Goal: Task Accomplishment & Management: Manage account settings

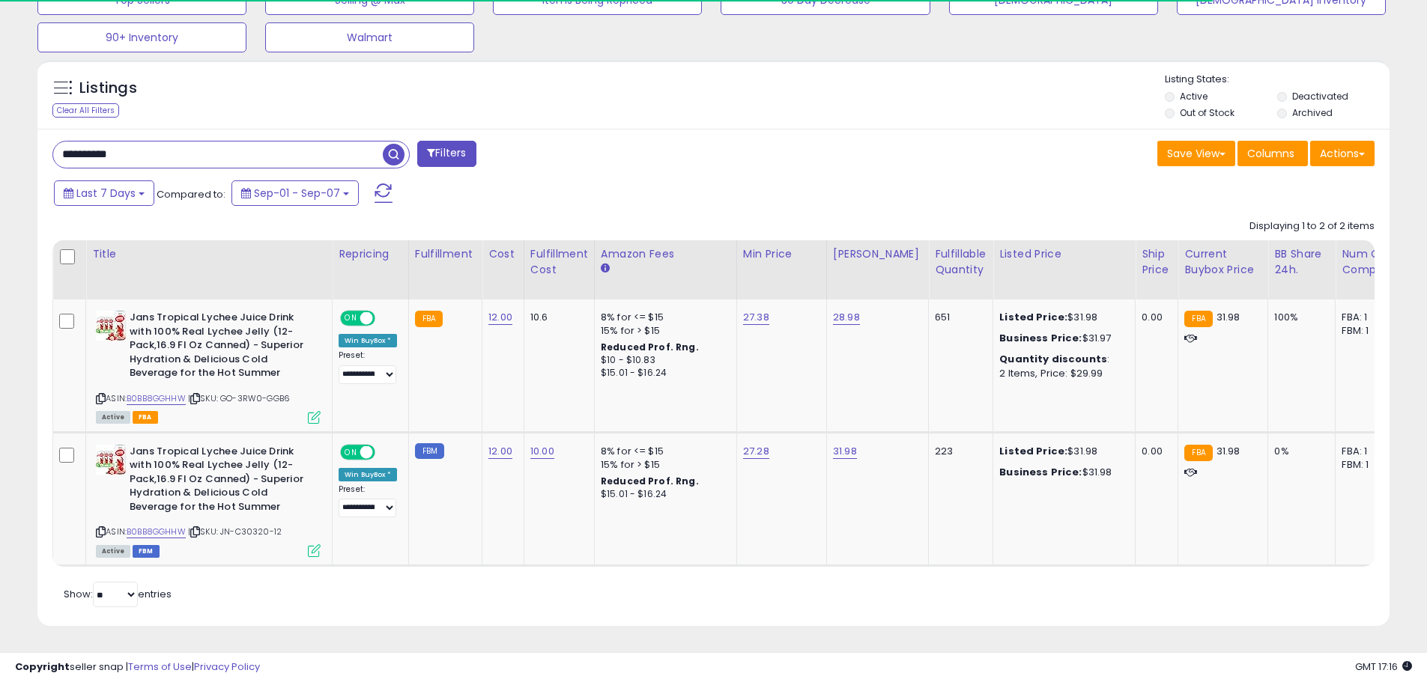
scroll to position [307, 784]
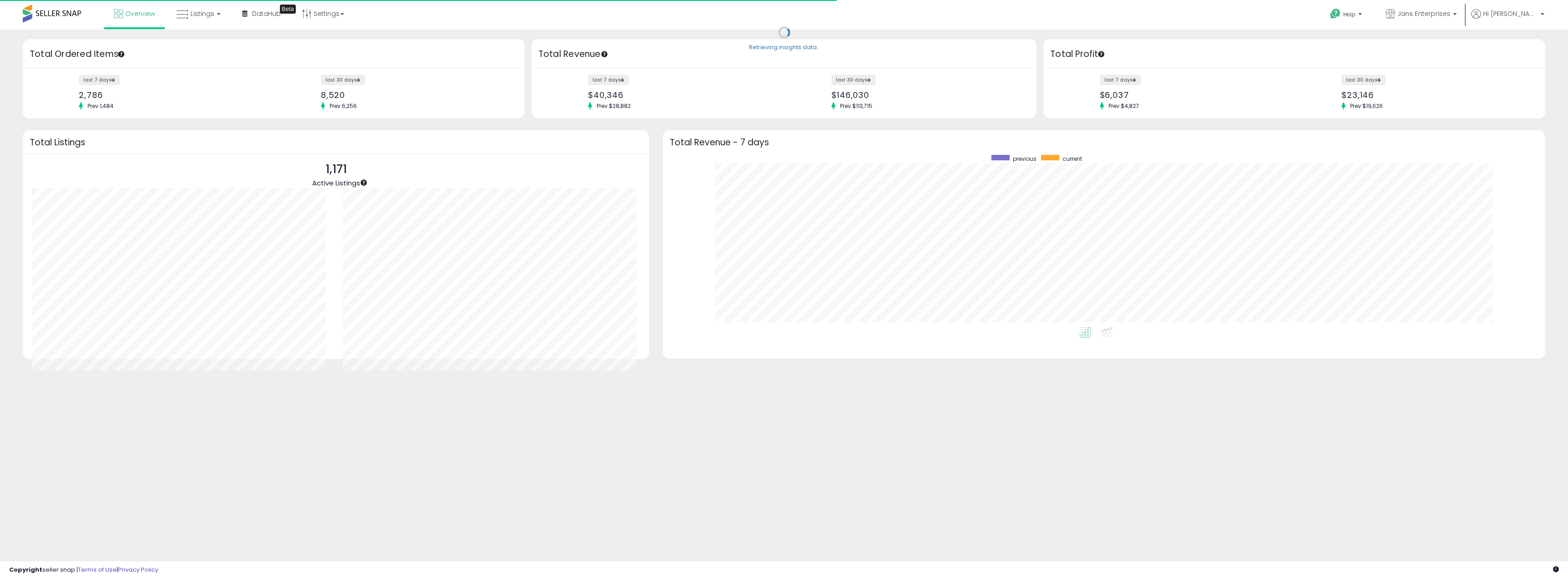
scroll to position [172, 864]
click at [330, 16] on link "Settings" at bounding box center [323, 13] width 55 height 27
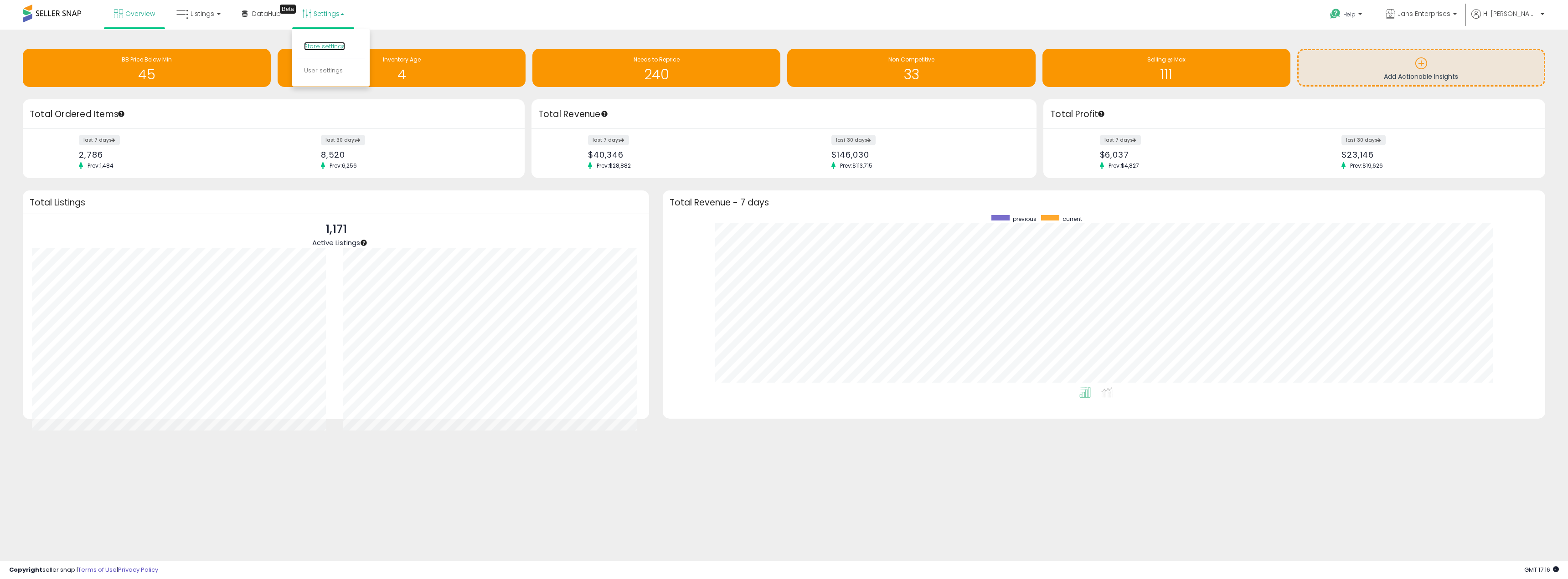
click at [324, 44] on link "Store settings" at bounding box center [324, 46] width 41 height 9
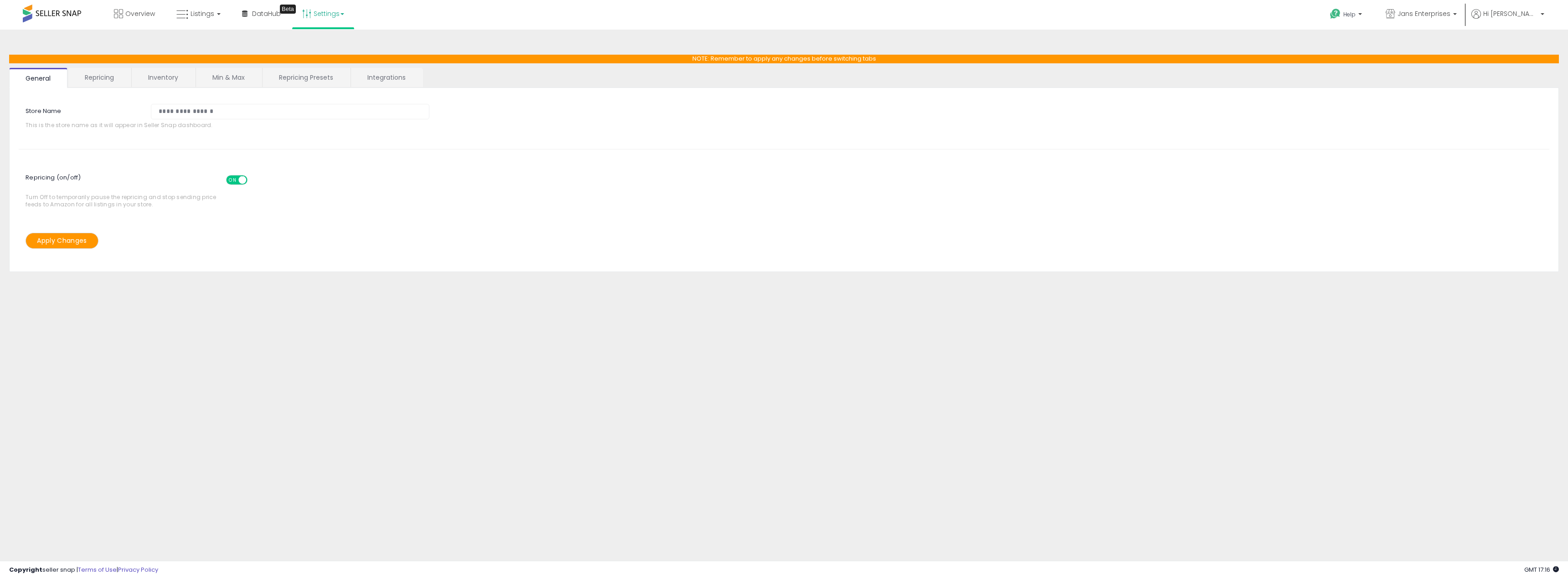
click at [300, 74] on link "Repricing Presets" at bounding box center [306, 77] width 87 height 19
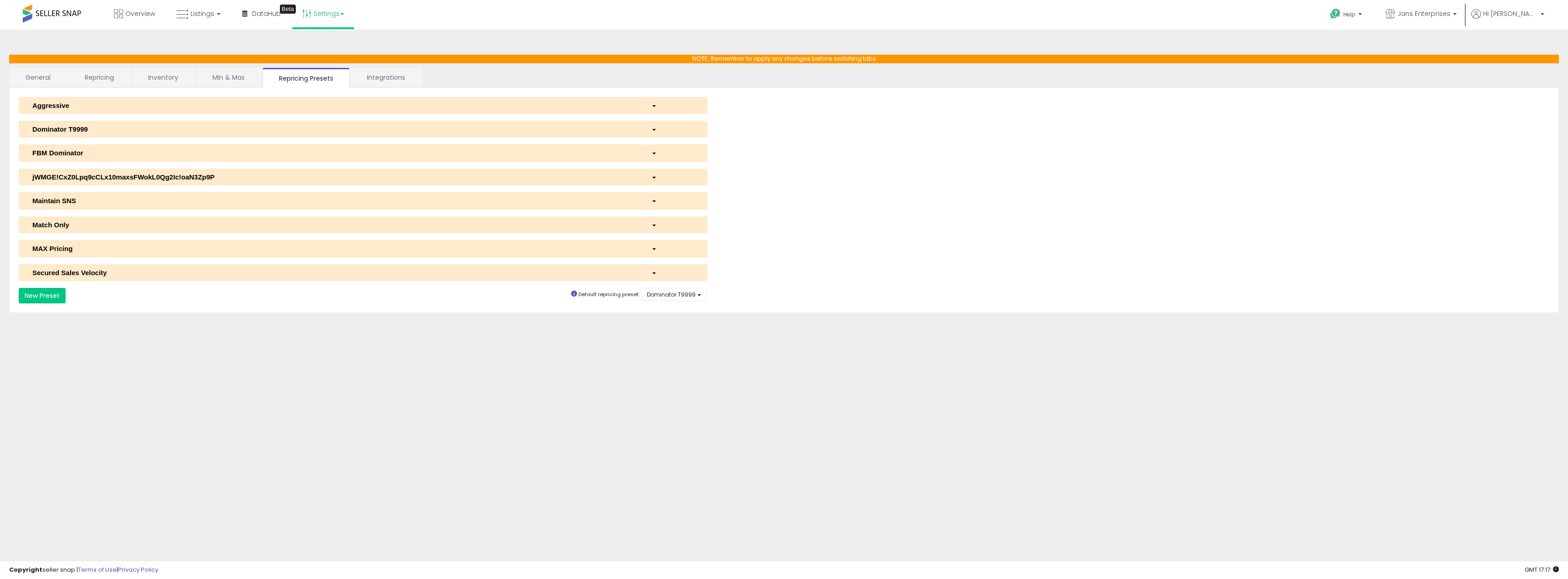
click at [194, 139] on div "**********" at bounding box center [784, 200] width 1531 height 206
click at [112, 72] on link "Repricing" at bounding box center [99, 77] width 62 height 19
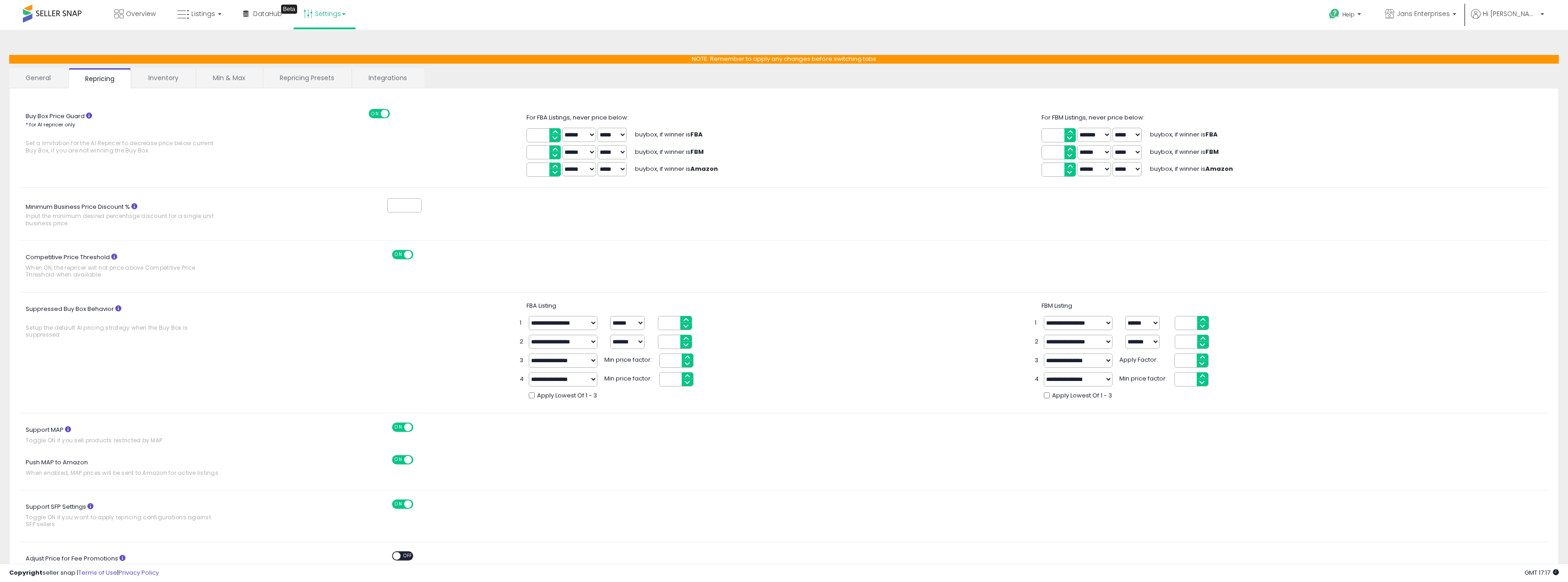
click at [311, 74] on link "Repricing Presets" at bounding box center [307, 78] width 87 height 19
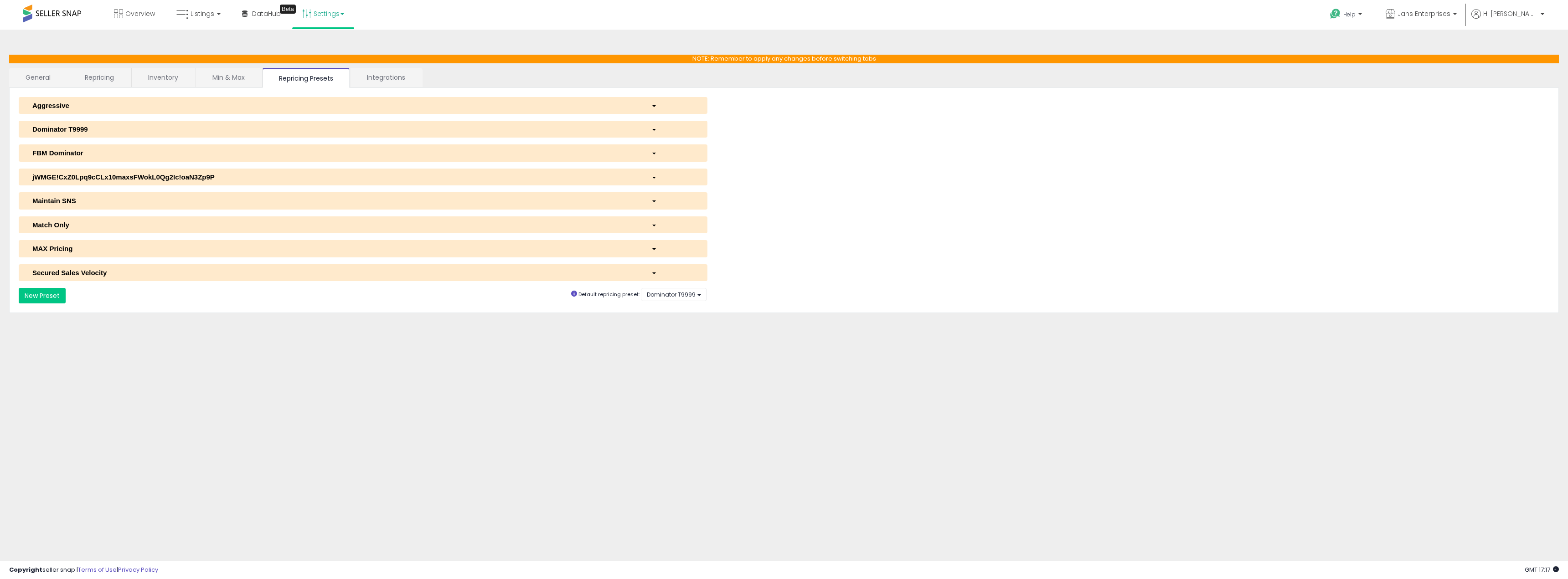
click at [222, 78] on link "Min & Max" at bounding box center [228, 77] width 65 height 19
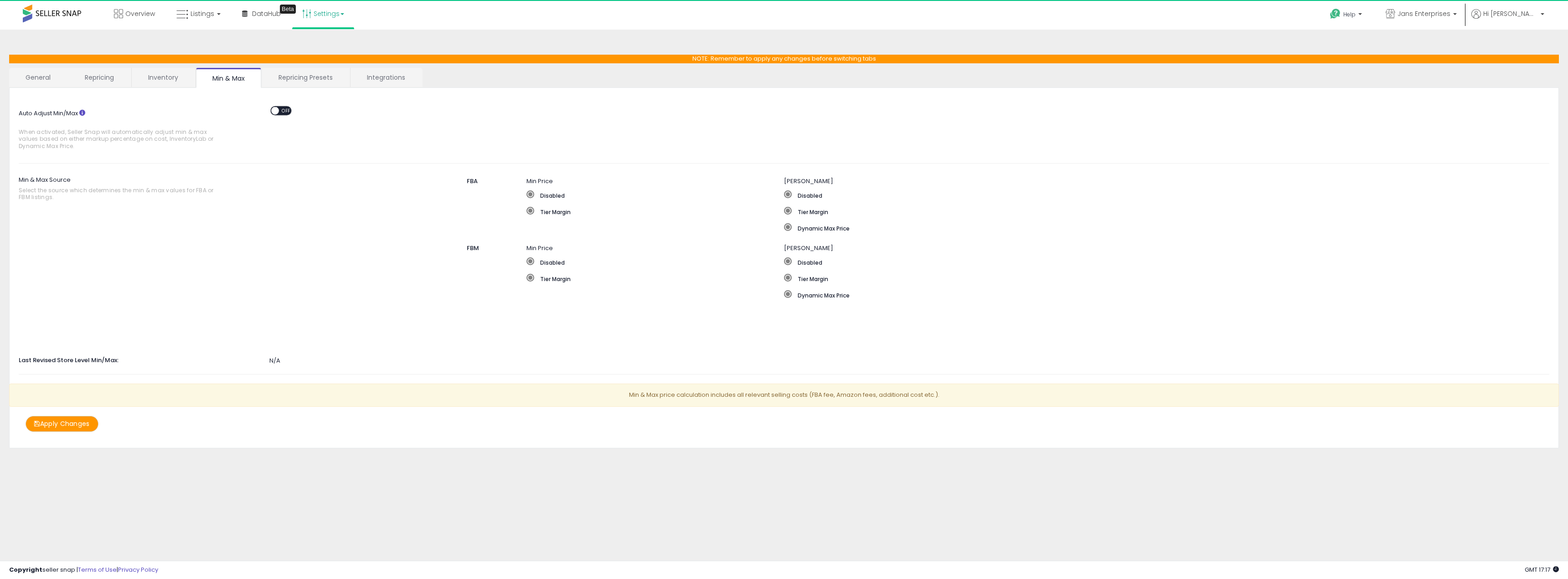
click at [162, 78] on link "Inventory" at bounding box center [163, 77] width 63 height 19
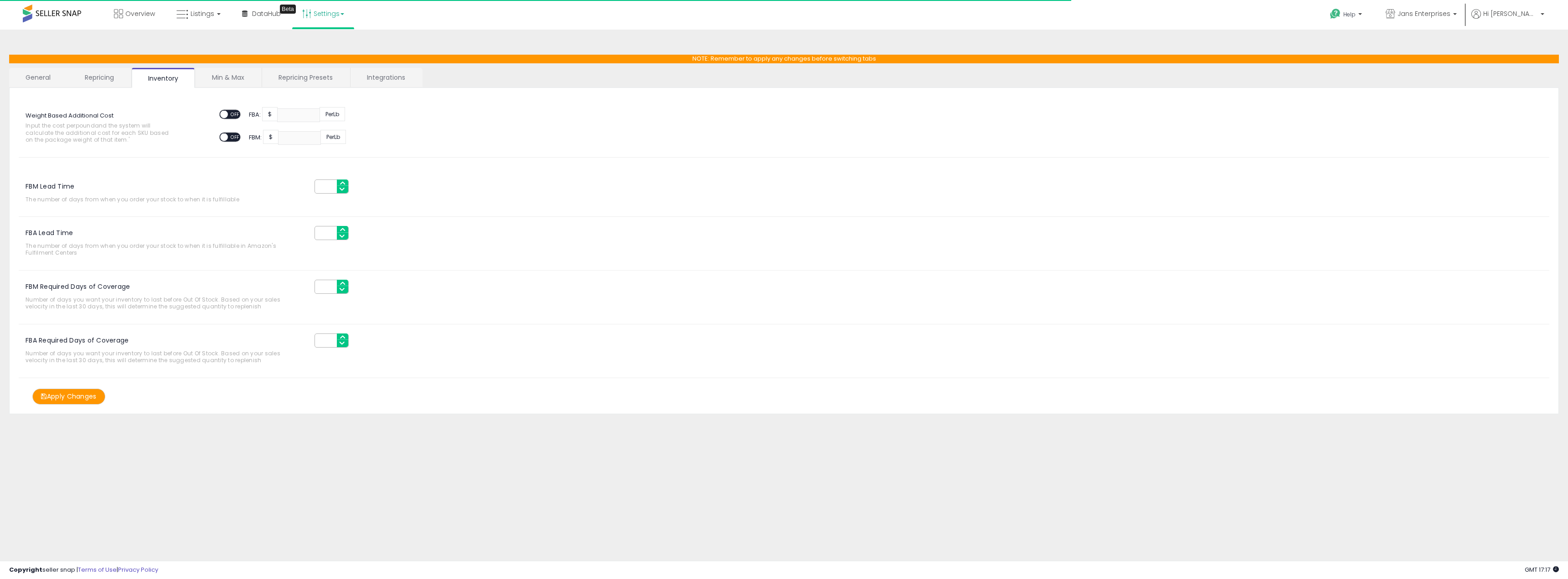
drag, startPoint x: 110, startPoint y: 81, endPoint x: 104, endPoint y: 85, distance: 7.2
click at [110, 83] on link "Repricing" at bounding box center [99, 77] width 62 height 19
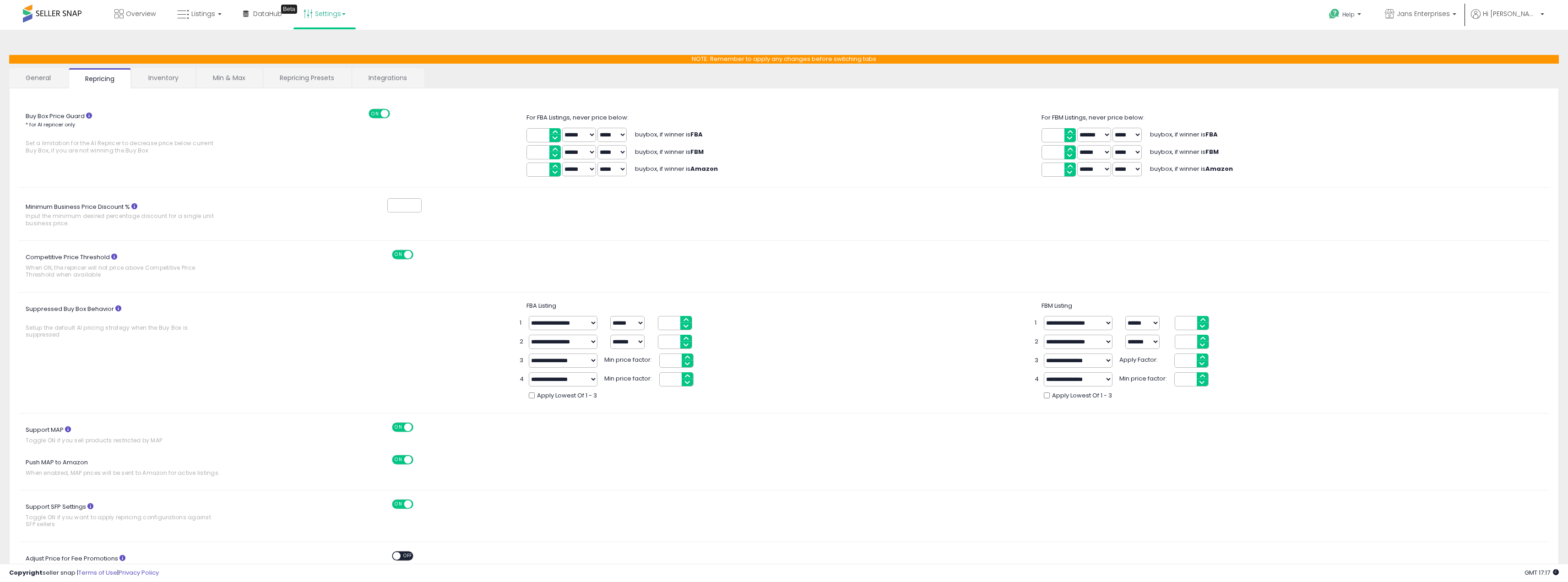
click at [48, 81] on link "General" at bounding box center [39, 78] width 59 height 19
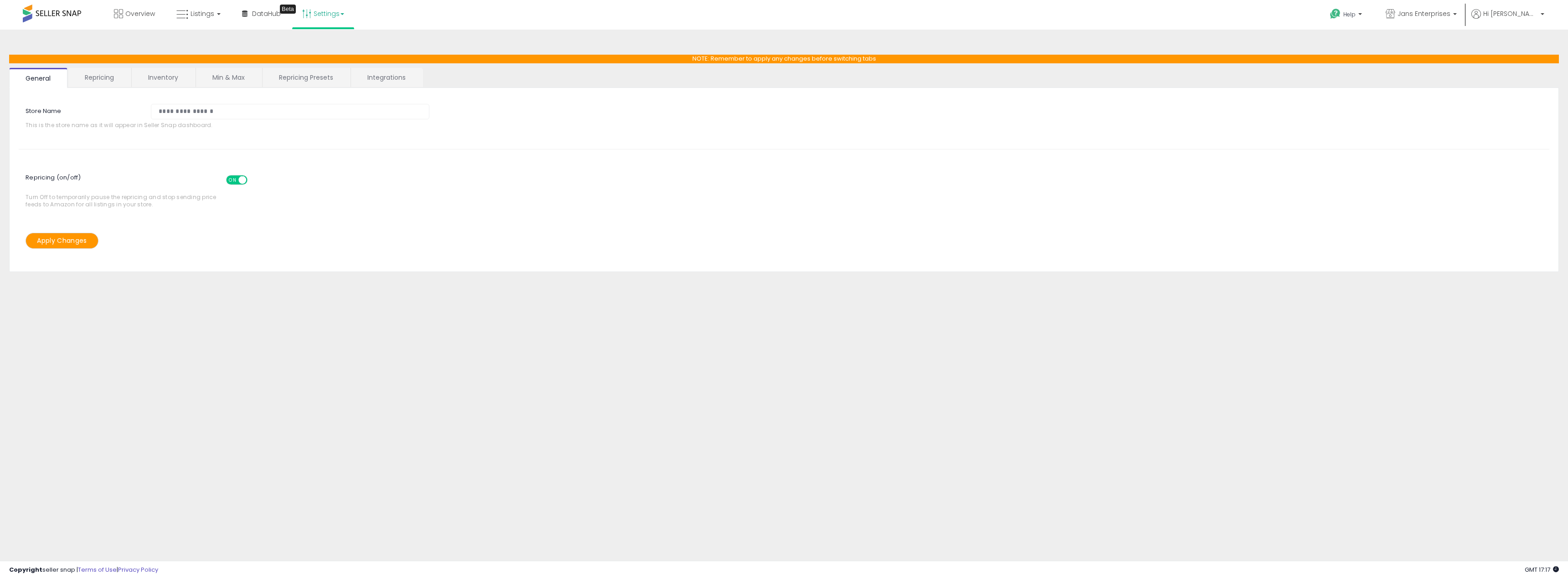
click at [391, 79] on link "Integrations" at bounding box center [387, 77] width 71 height 19
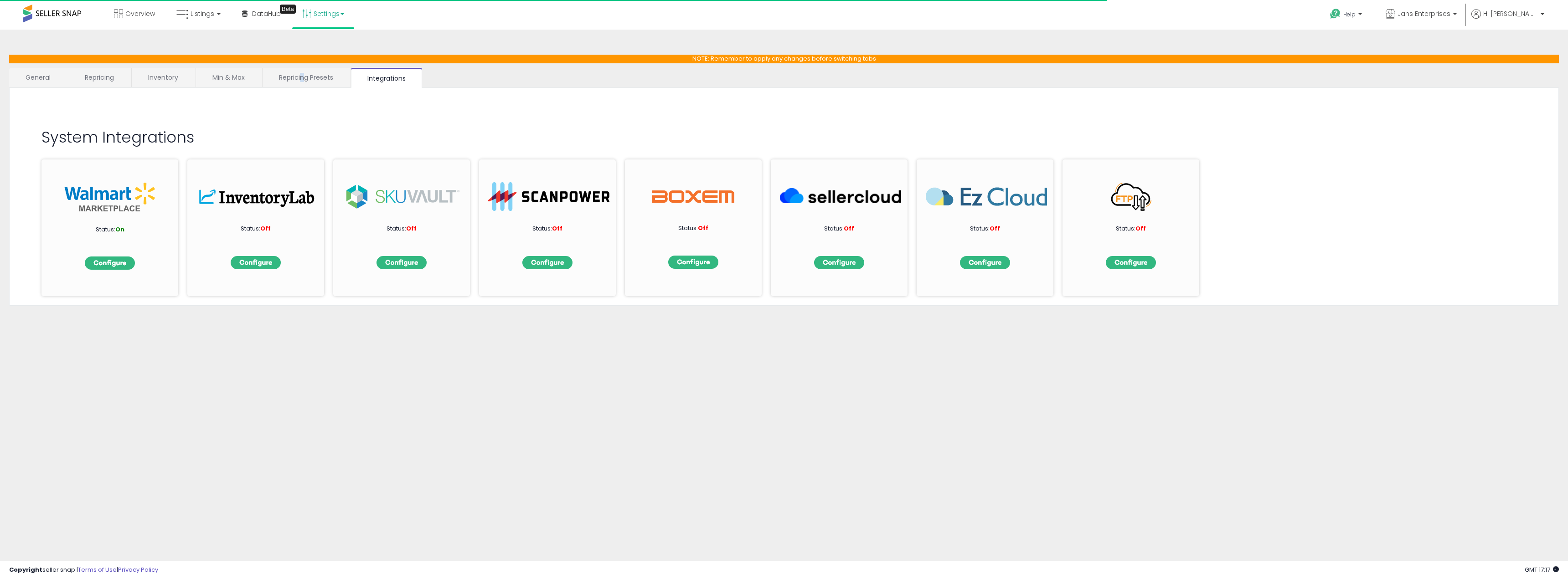
click at [303, 80] on link "Repricing Presets" at bounding box center [306, 77] width 87 height 19
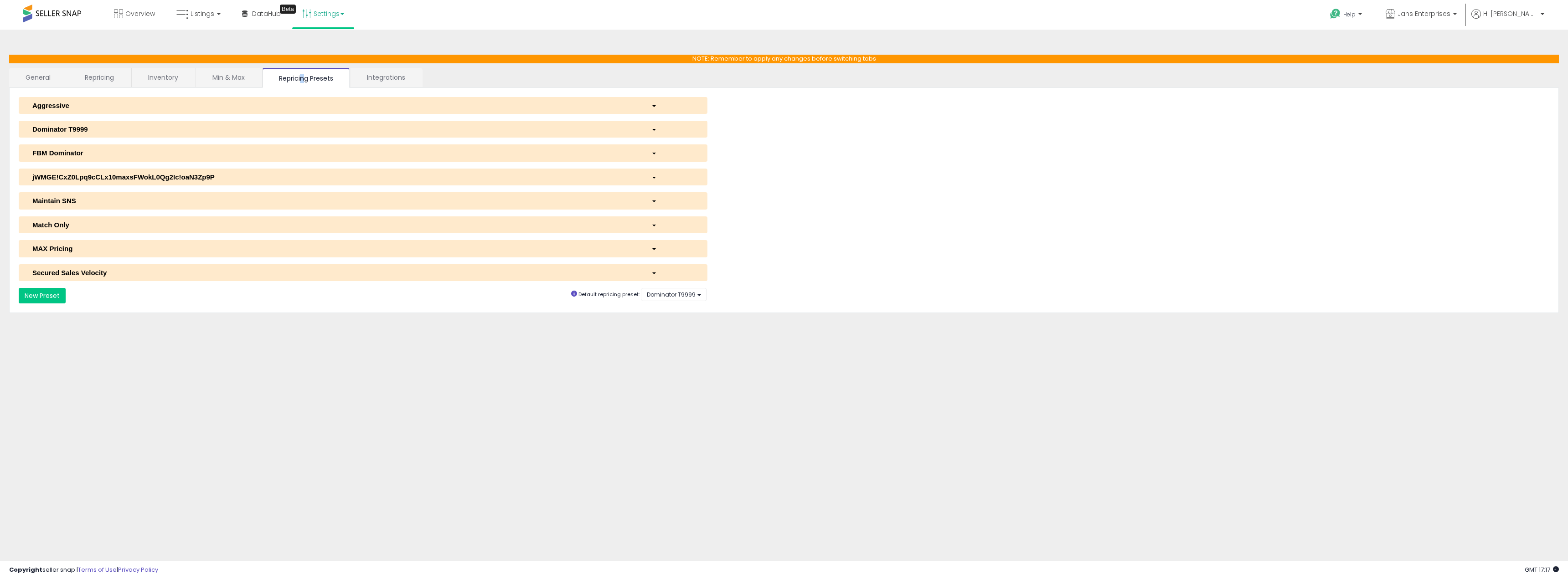
click at [97, 130] on div "Dominator T9999" at bounding box center [335, 129] width 619 height 10
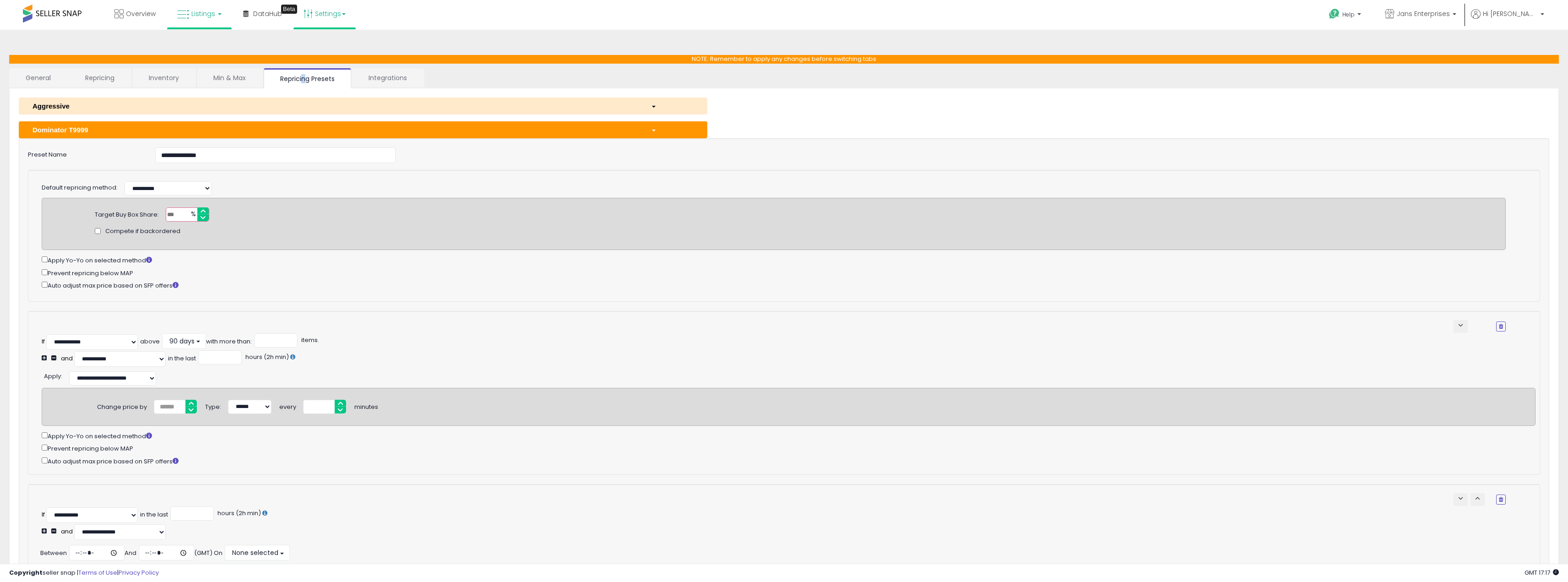
click at [207, 19] on link "Listings" at bounding box center [199, 13] width 58 height 28
click at [214, 44] on icon at bounding box center [206, 45] width 40 height 12
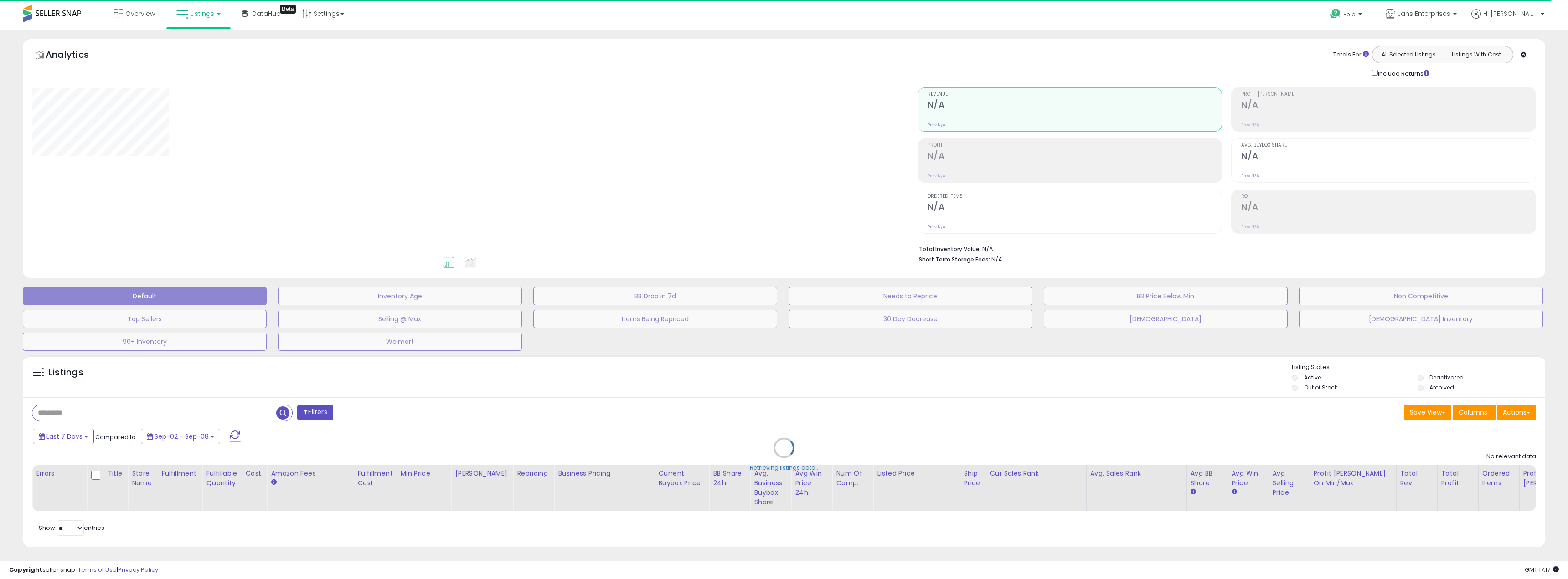
click at [133, 409] on div "Retrieving listings data.." at bounding box center [784, 454] width 1536 height 207
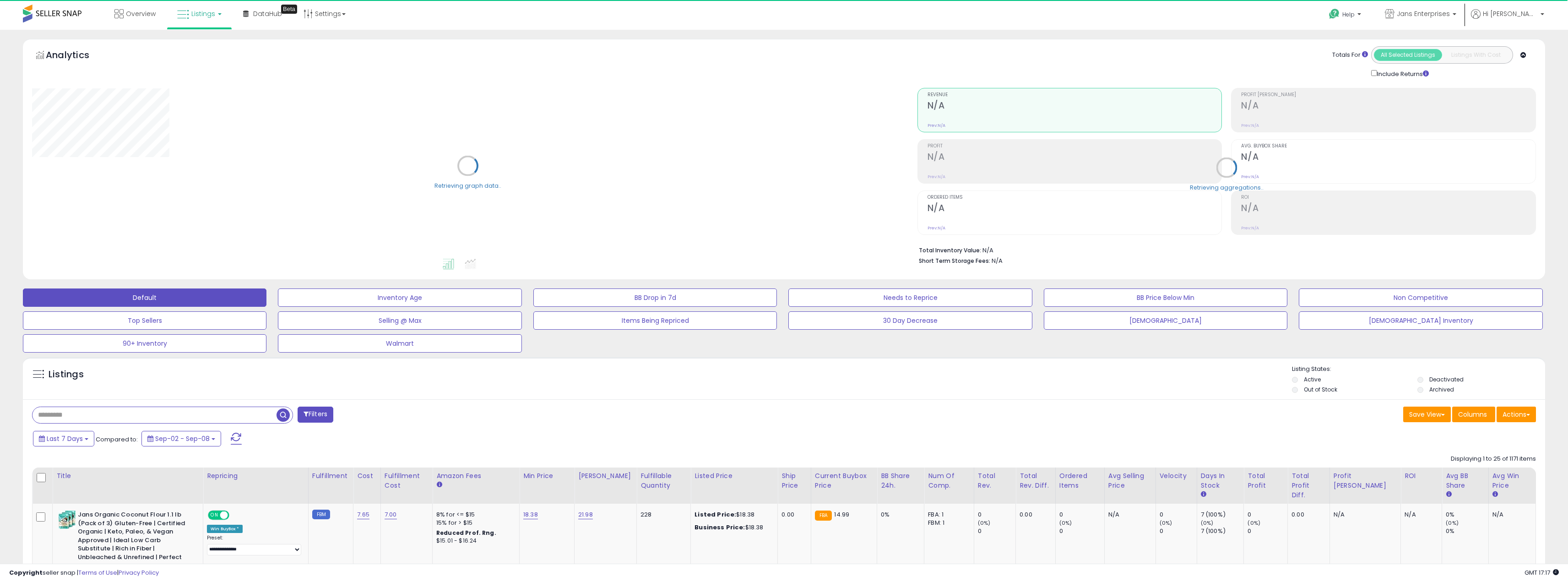
click at [158, 419] on input "text" at bounding box center [154, 415] width 244 height 16
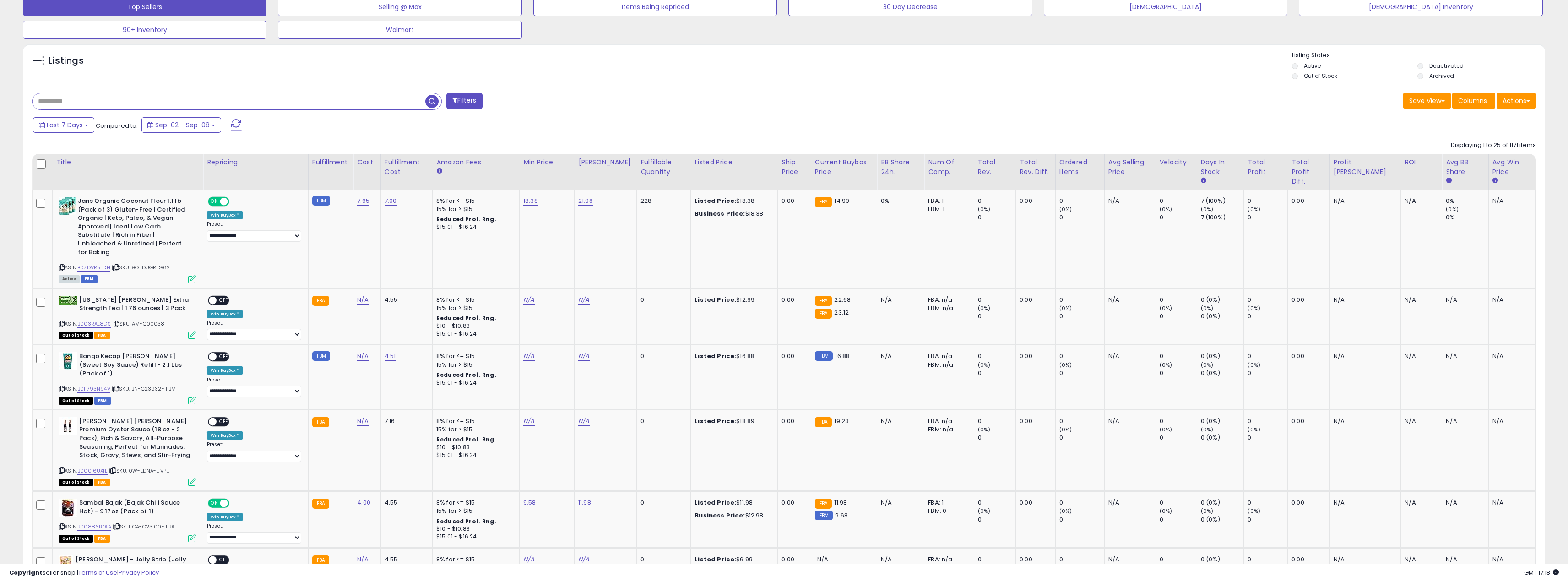
scroll to position [229, 0]
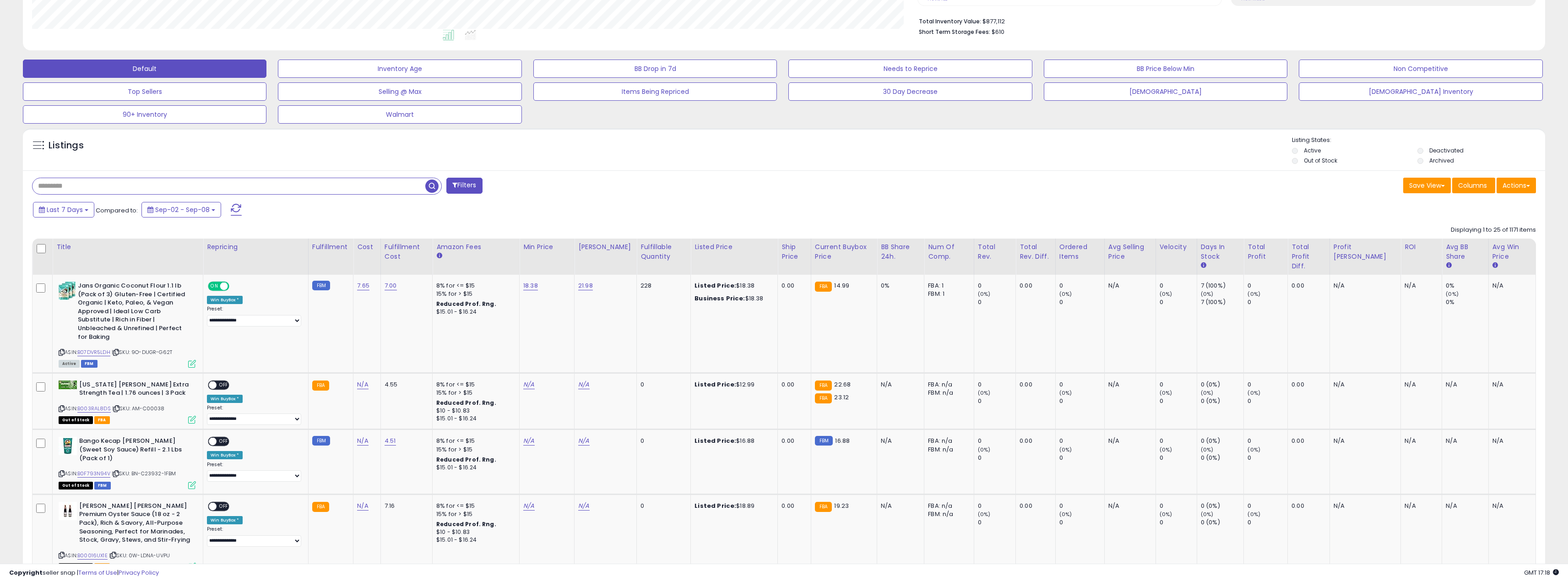
click at [107, 185] on input "text" at bounding box center [229, 186] width 393 height 16
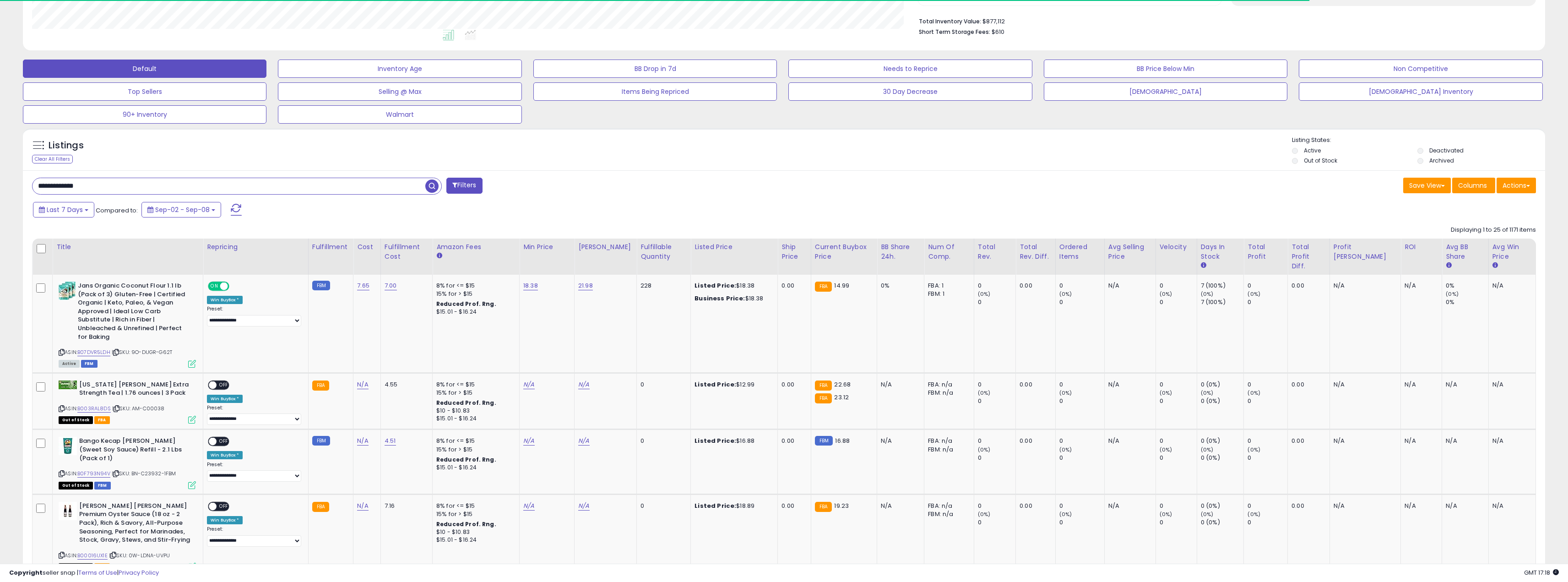
type input "**********"
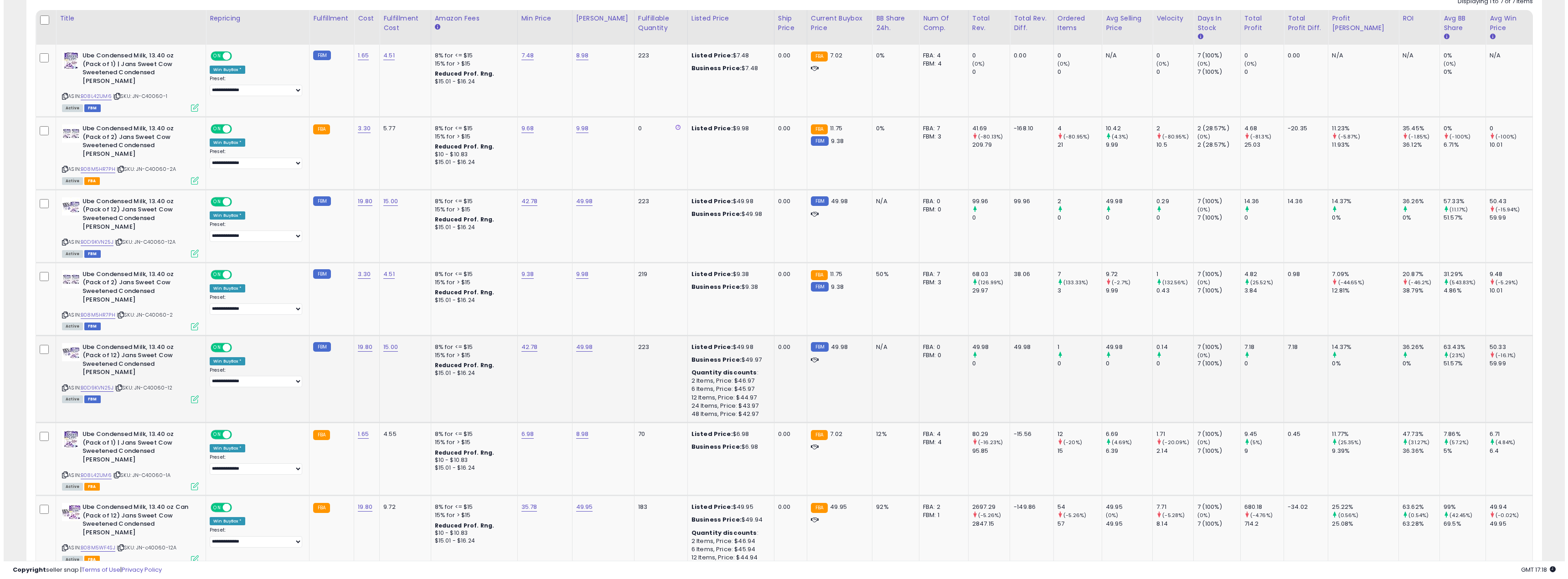
scroll to position [456, 0]
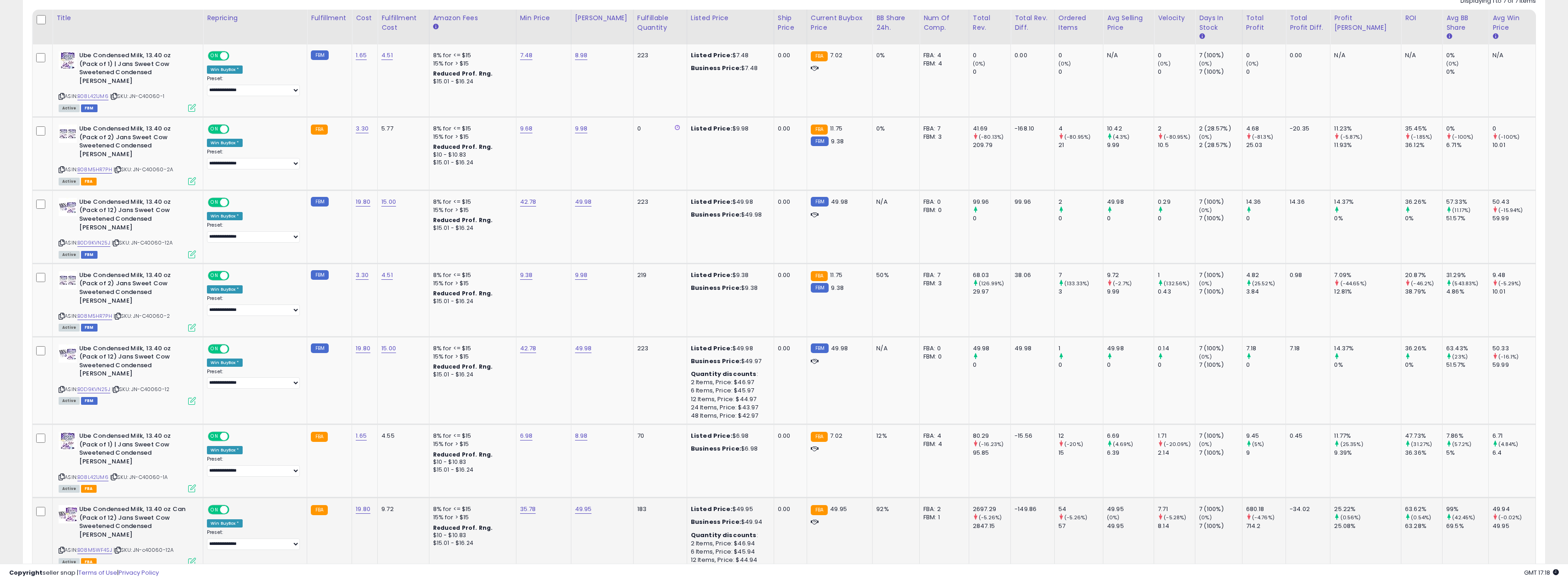
click at [191, 558] on icon at bounding box center [192, 561] width 8 height 8
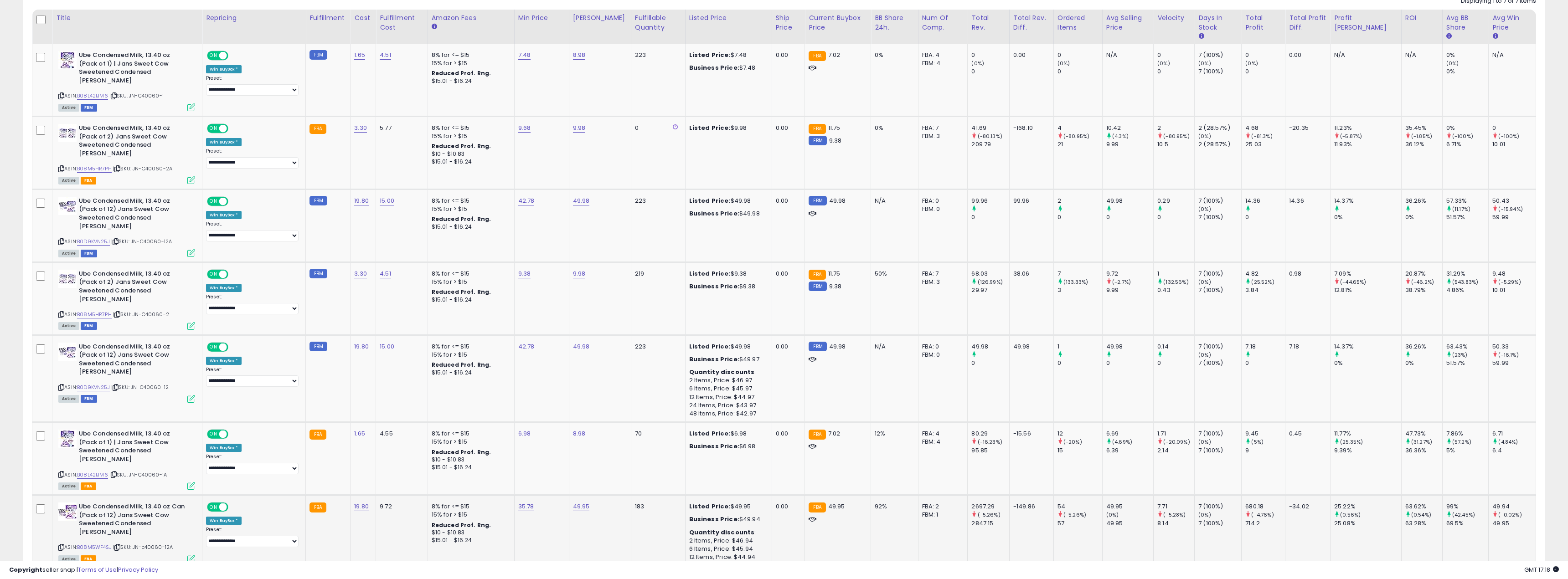
scroll to position [187, 885]
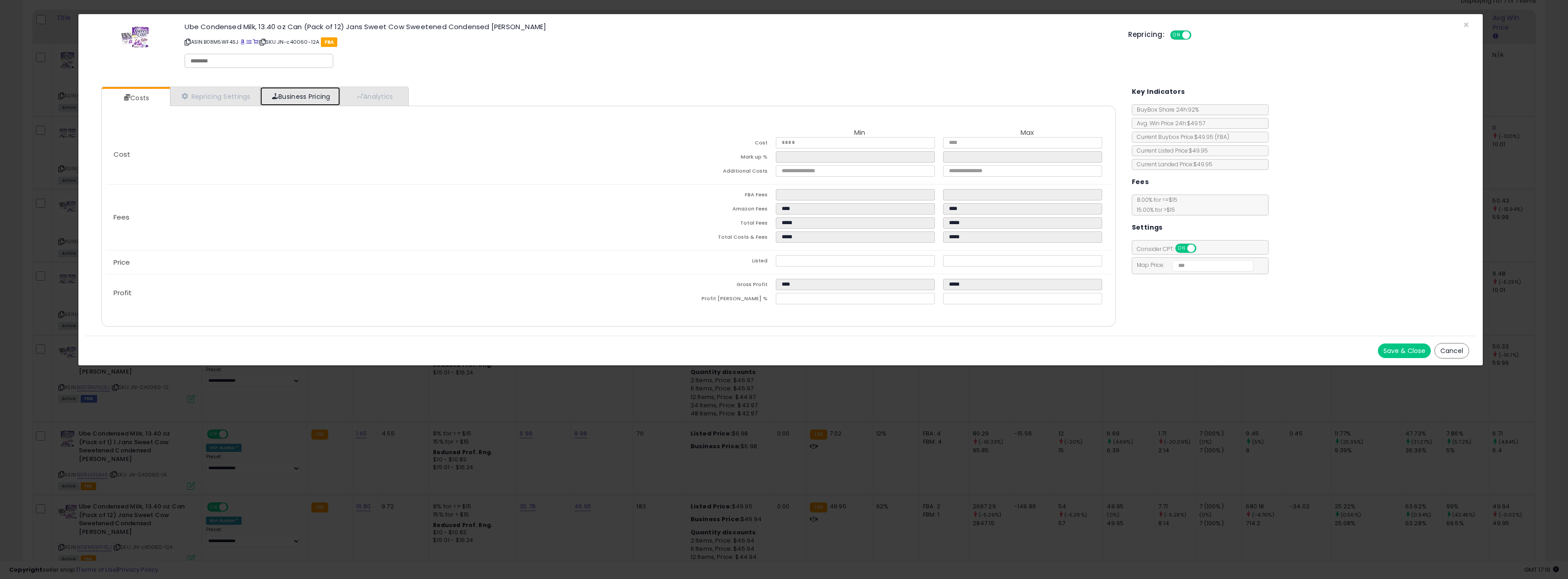
click at [298, 99] on link "Business Pricing" at bounding box center [300, 96] width 80 height 19
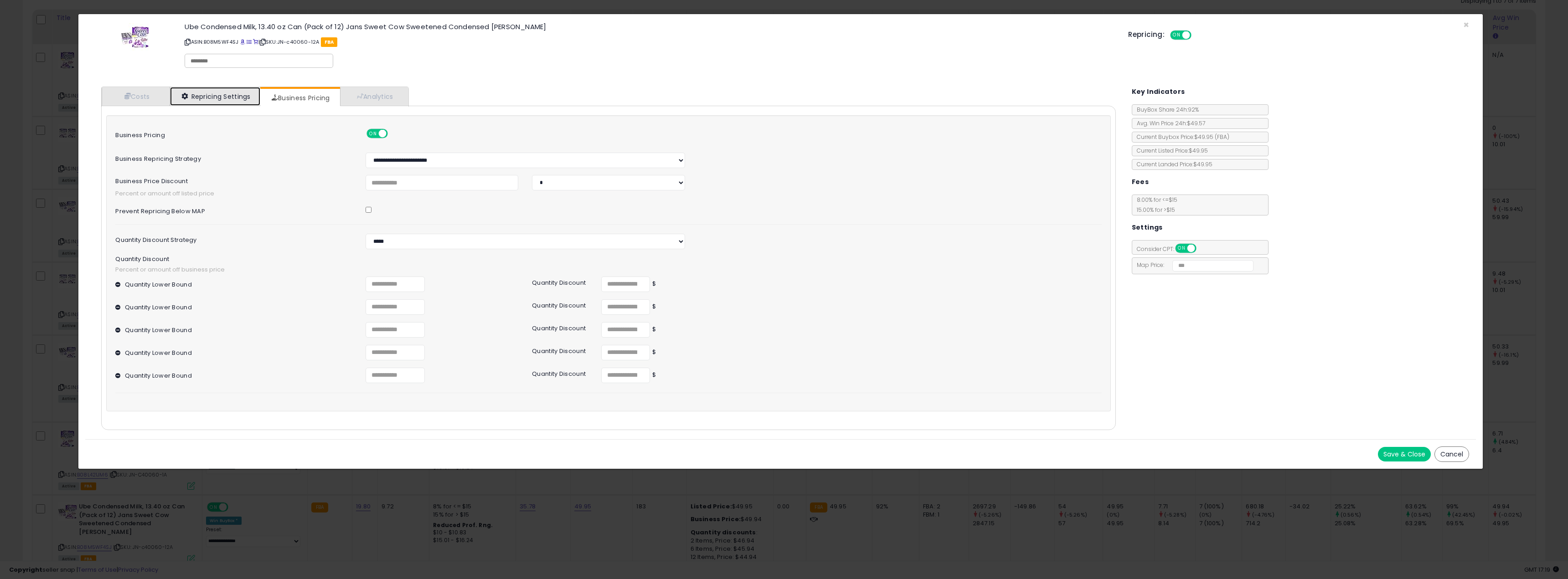
click at [220, 94] on link "Repricing Settings" at bounding box center [215, 96] width 90 height 19
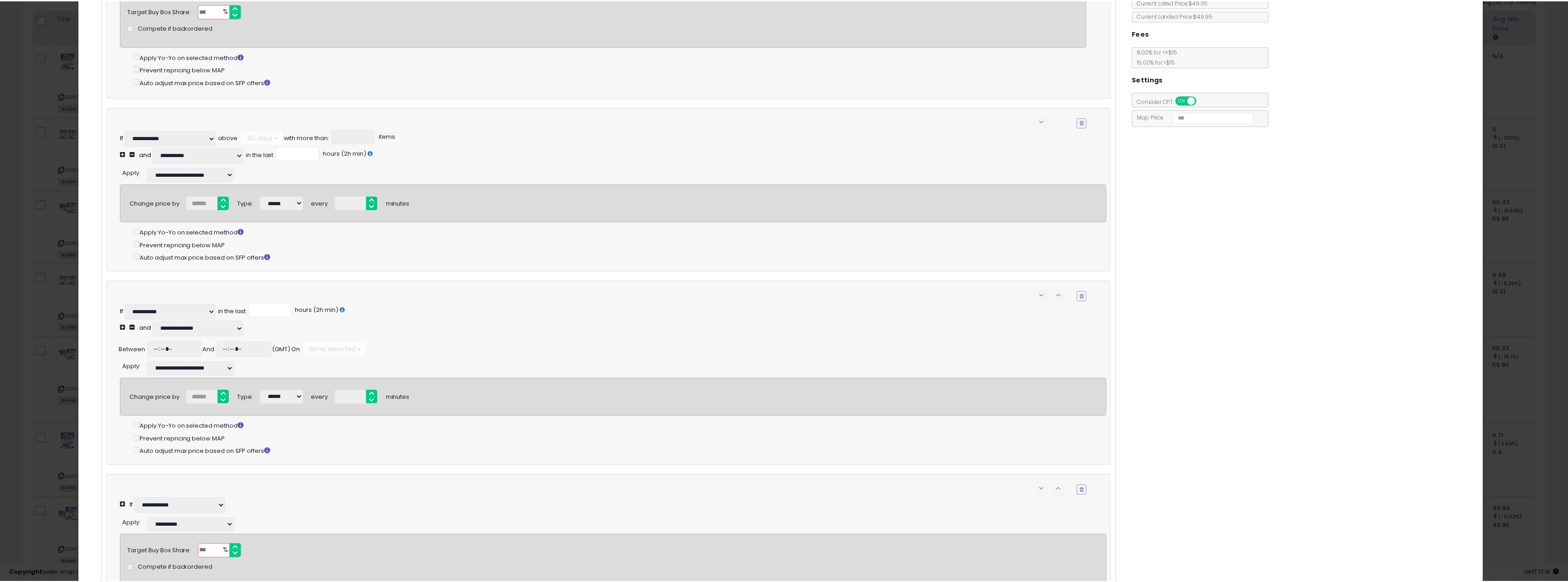
scroll to position [0, 0]
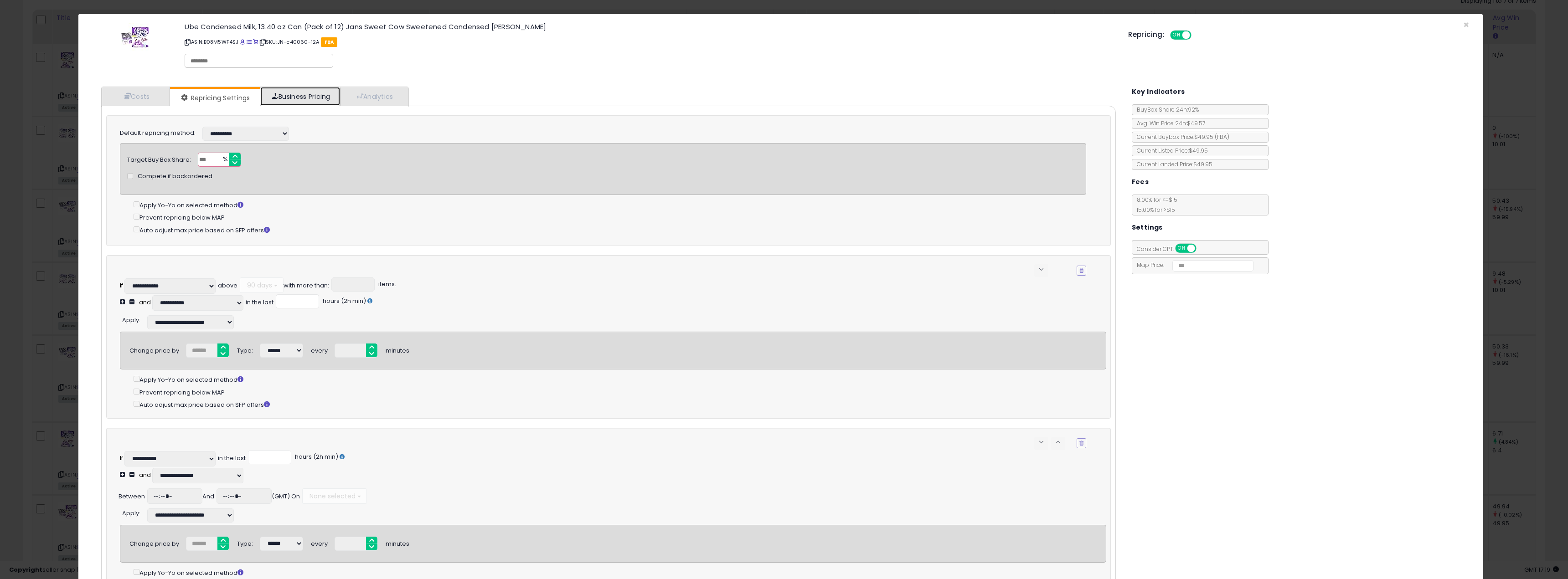
click at [300, 88] on link "Business Pricing" at bounding box center [300, 96] width 80 height 19
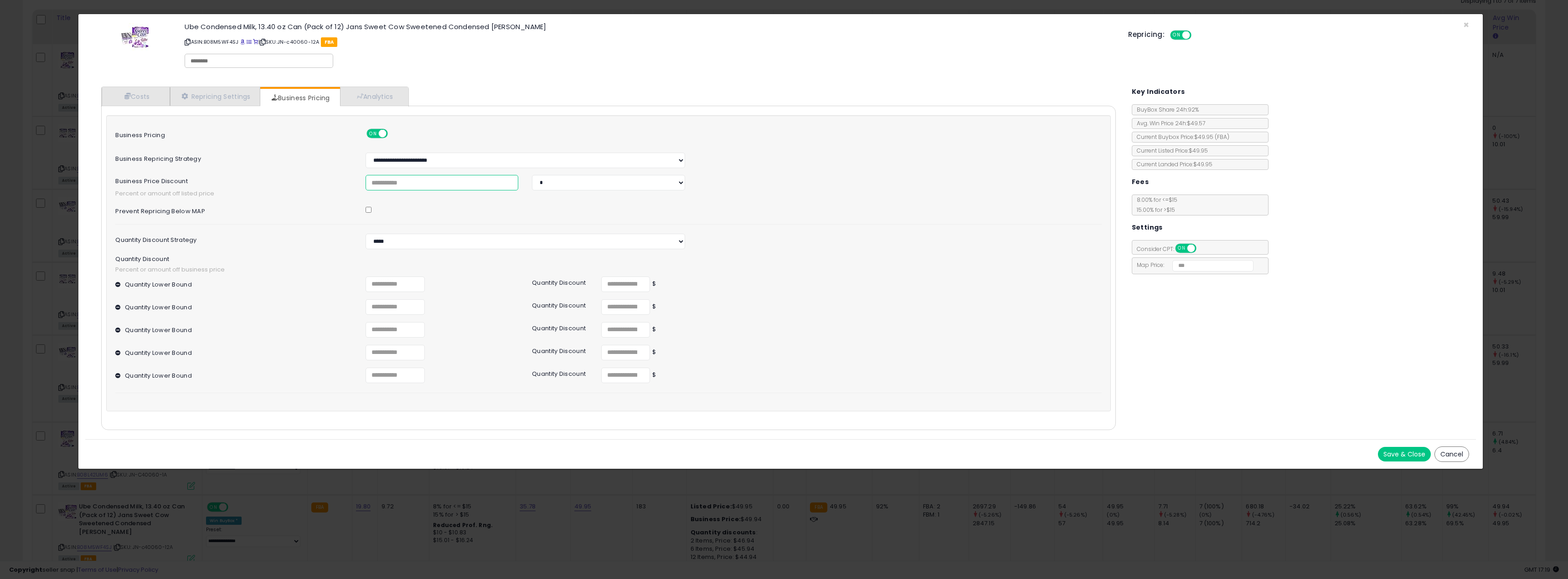
click at [390, 181] on input "****" at bounding box center [443, 182] width 153 height 15
click at [391, 181] on input "****" at bounding box center [443, 182] width 153 height 15
click at [619, 288] on input "*" at bounding box center [626, 284] width 49 height 15
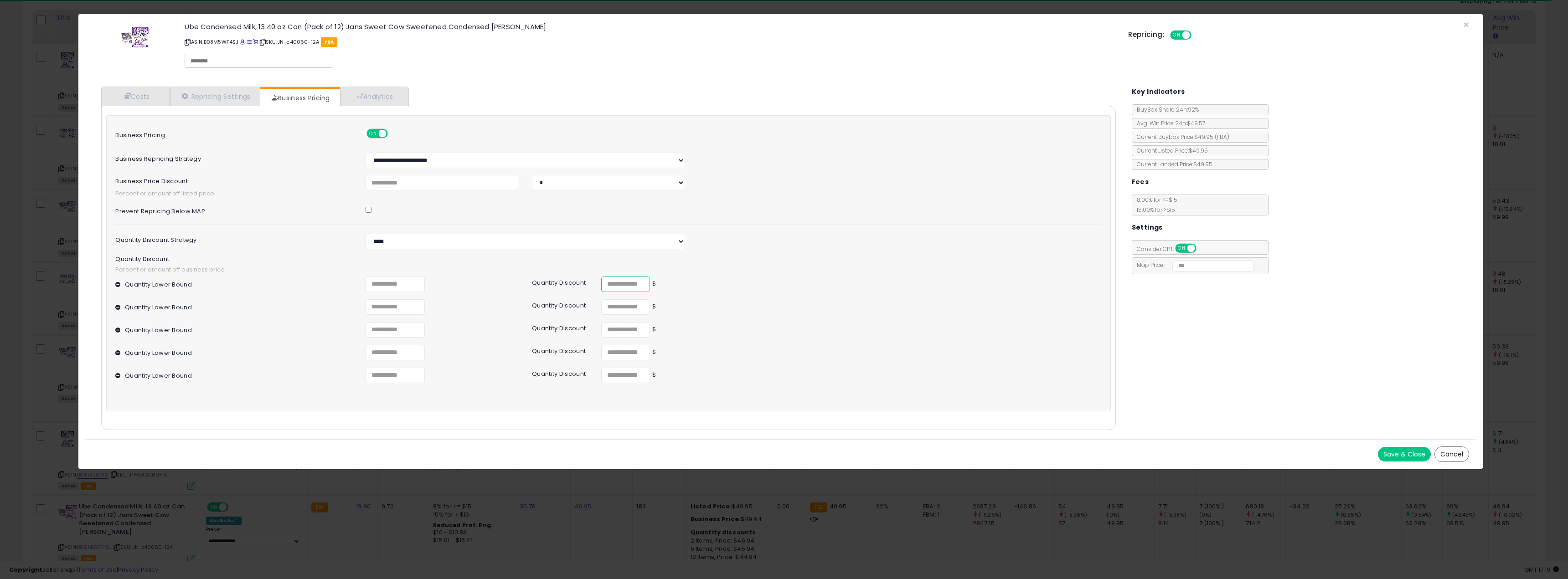
click at [619, 288] on input "*" at bounding box center [626, 284] width 49 height 15
click at [749, 300] on div "Quantity Lower Bound * Quantity Discount * $" at bounding box center [608, 307] width 999 height 16
click at [422, 187] on input "****" at bounding box center [443, 182] width 153 height 15
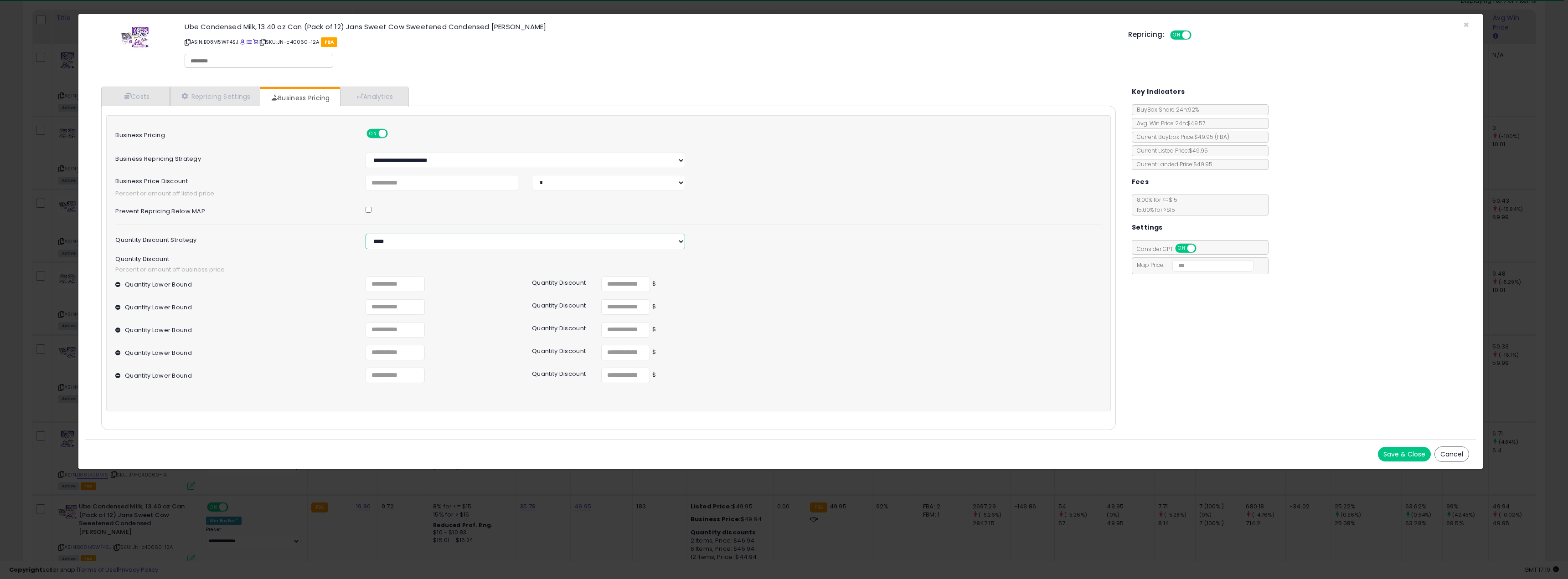
click at [399, 242] on select "*** *****" at bounding box center [525, 241] width 320 height 15
click at [413, 218] on div "**********" at bounding box center [608, 258] width 986 height 269
click at [413, 181] on input "****" at bounding box center [443, 182] width 153 height 15
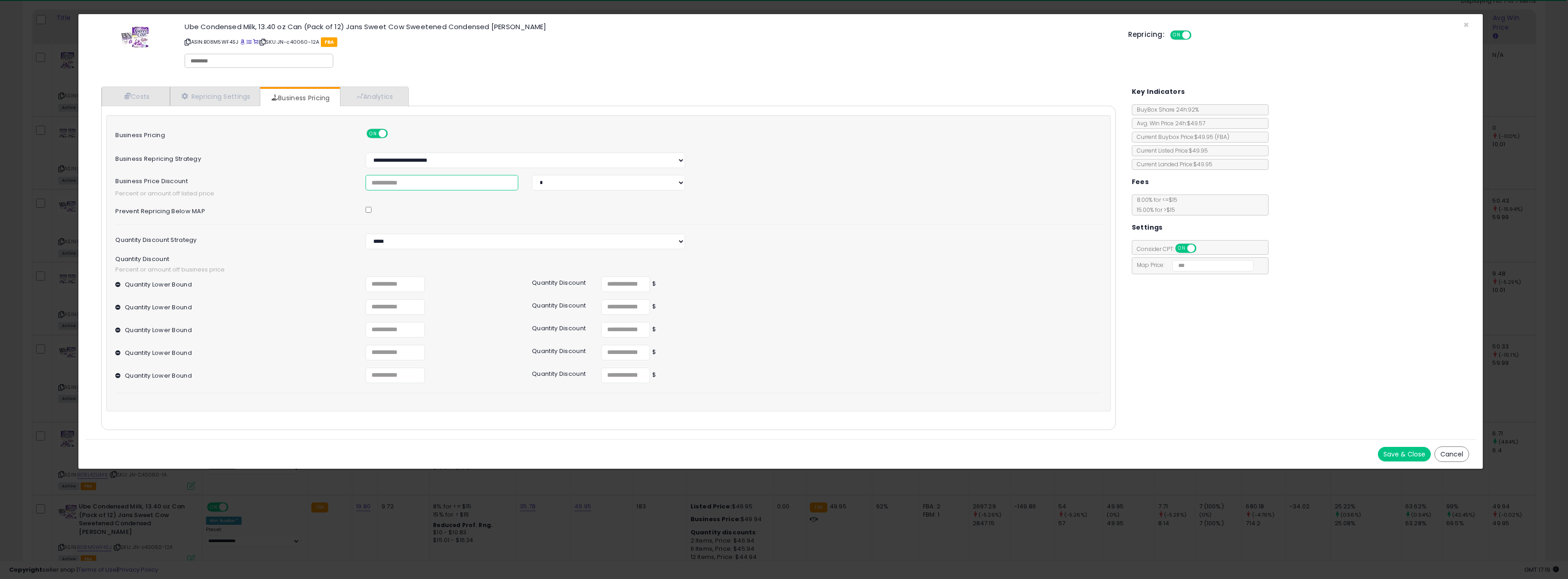
click at [413, 181] on input "****" at bounding box center [443, 182] width 153 height 15
click at [1465, 24] on span "×" at bounding box center [1466, 25] width 6 height 13
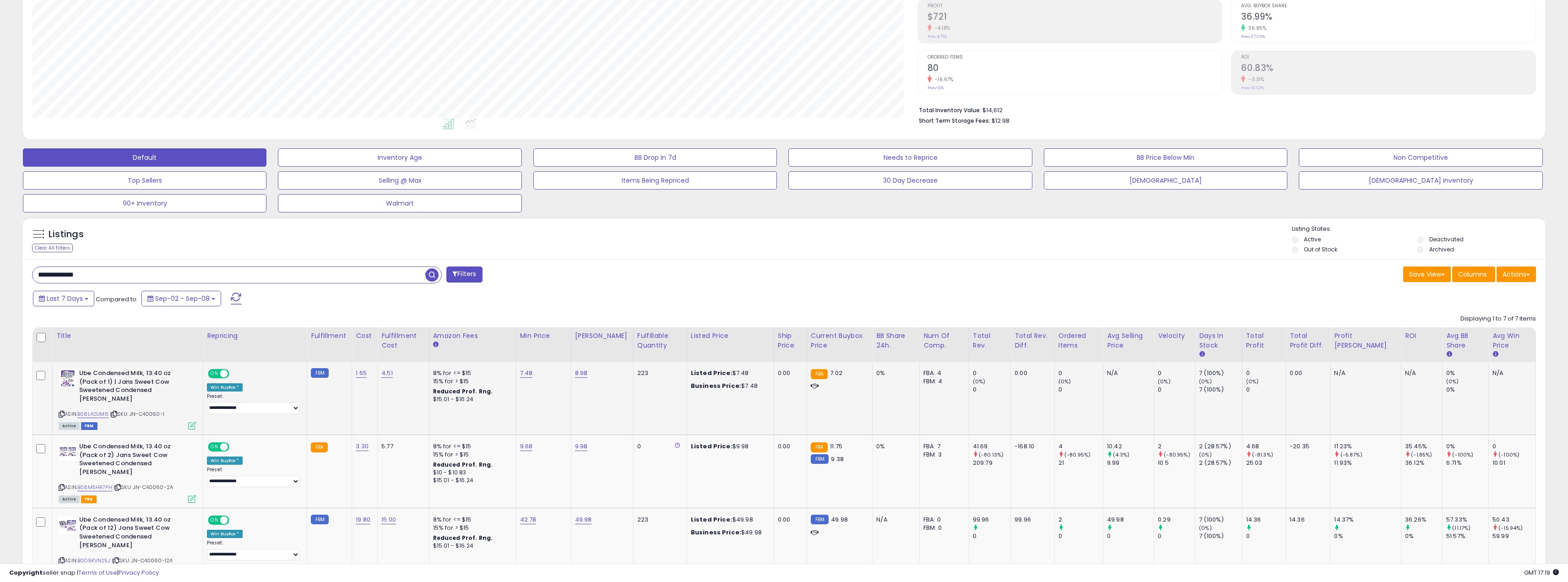
scroll to position [183, 0]
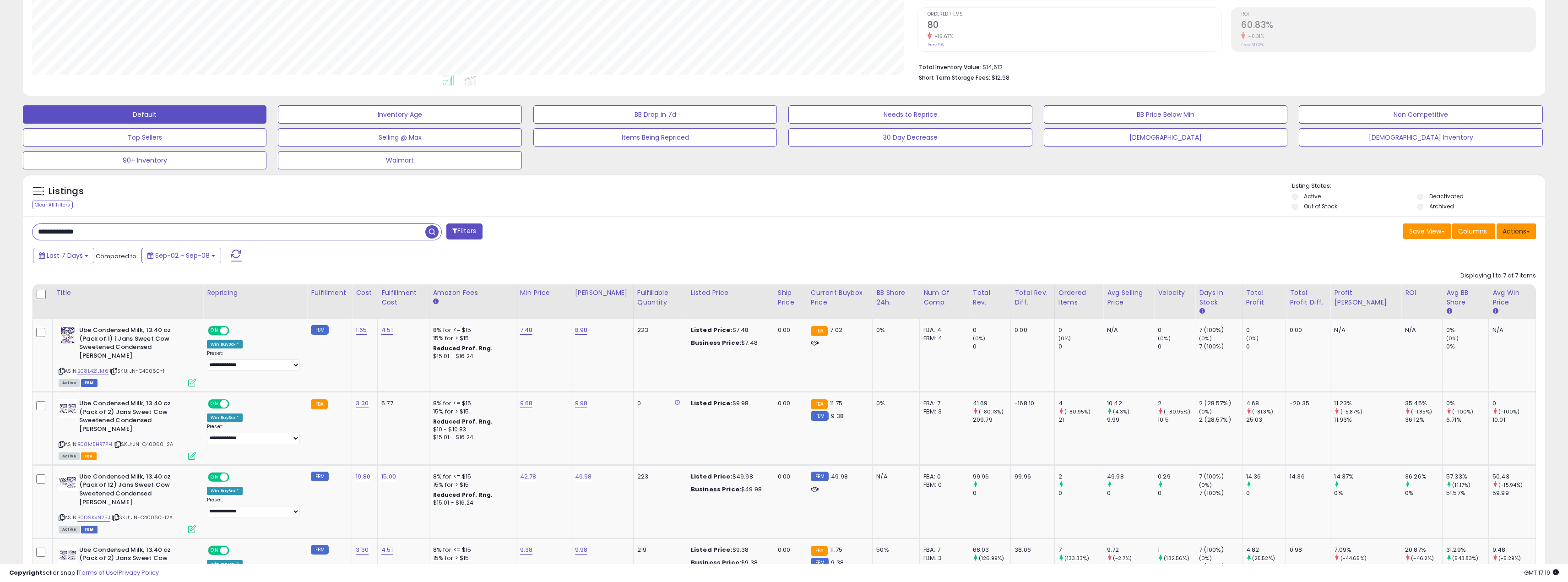
click at [1529, 232] on span at bounding box center [1528, 231] width 4 height 2
click at [1435, 196] on label "Deactivated" at bounding box center [1446, 196] width 34 height 8
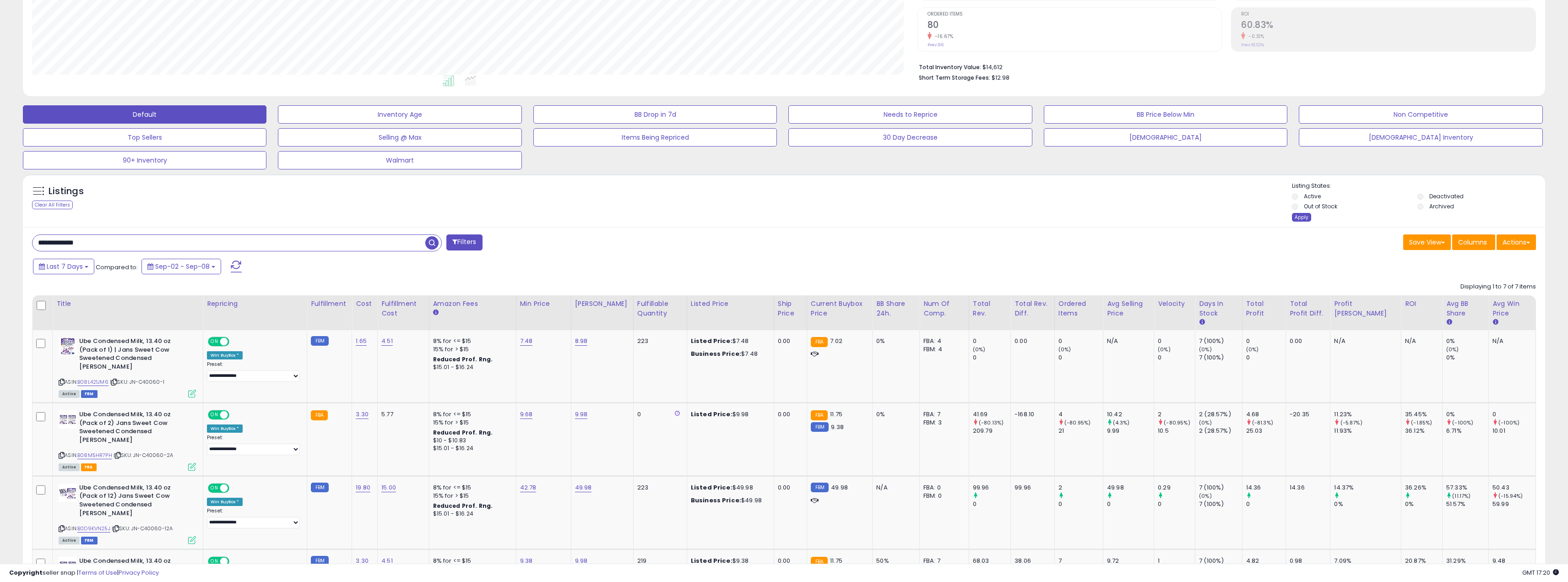
click at [1304, 218] on div "Apply" at bounding box center [1301, 217] width 19 height 9
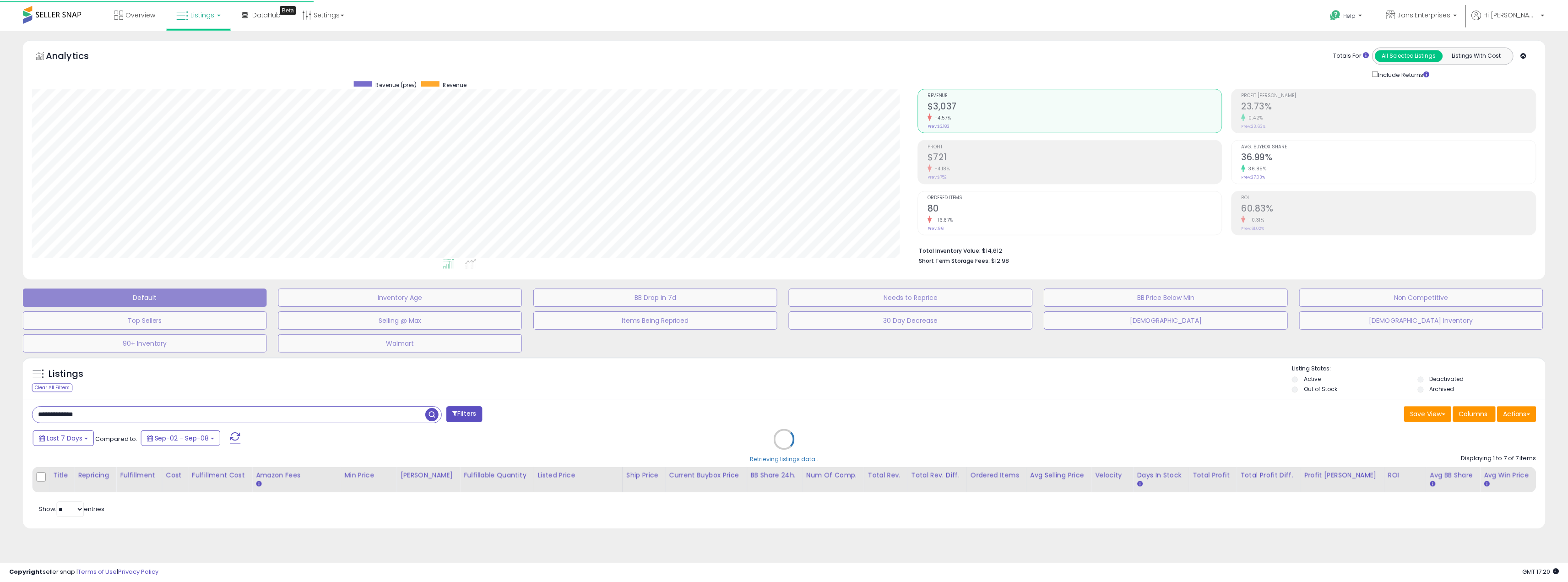
scroll to position [188, 889]
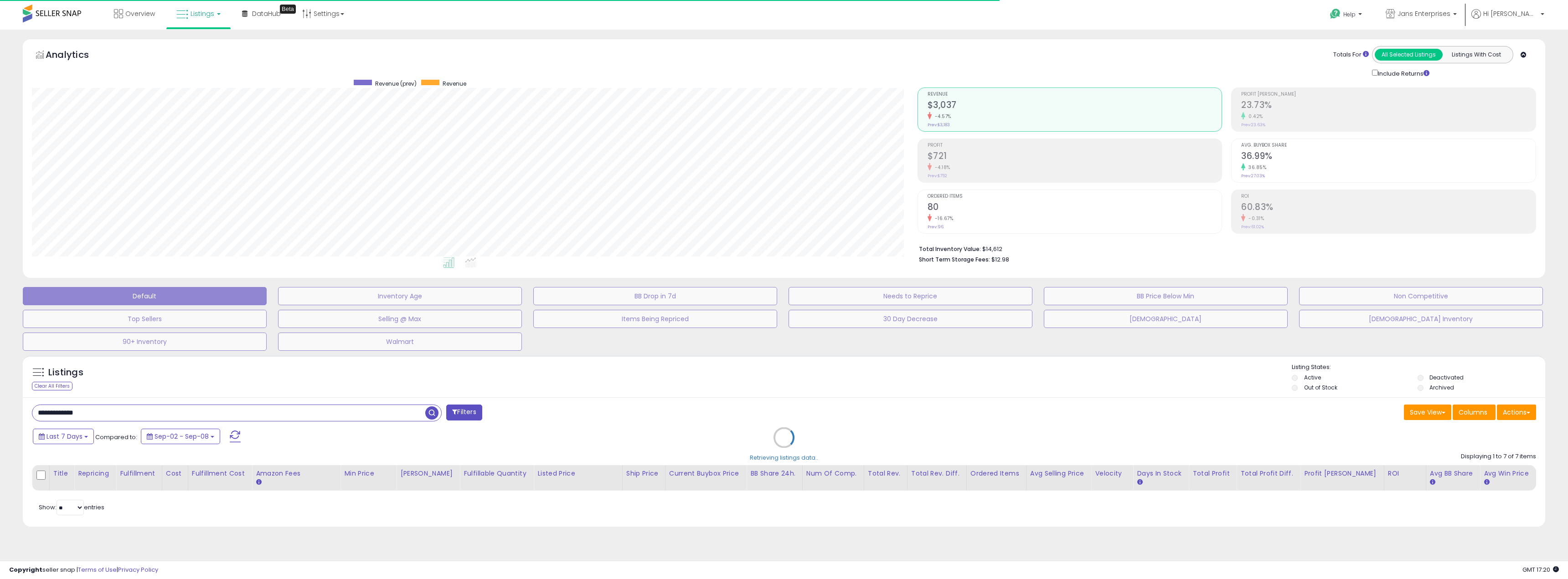
click at [243, 412] on div "Retrieving listings data.." at bounding box center [784, 445] width 1536 height 187
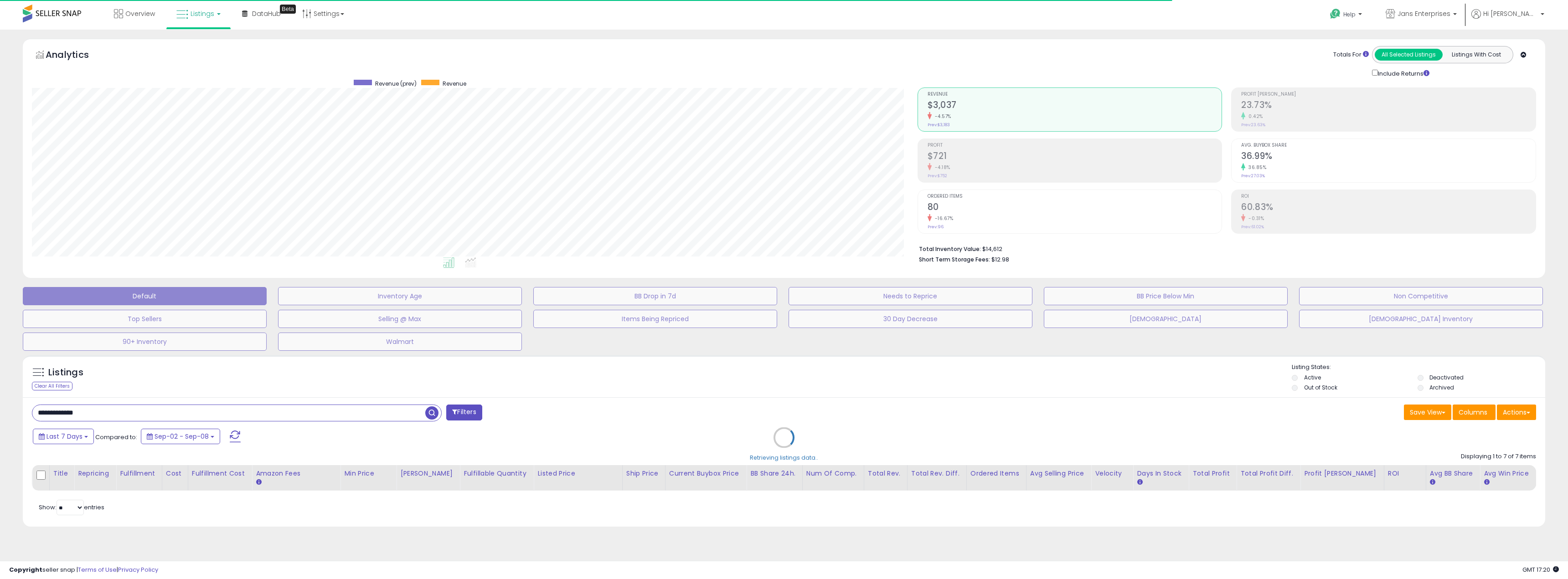
click at [243, 412] on div "Retrieving listings data.." at bounding box center [784, 445] width 1536 height 187
click at [243, 412] on div "**********" at bounding box center [783, 462] width 1522 height 130
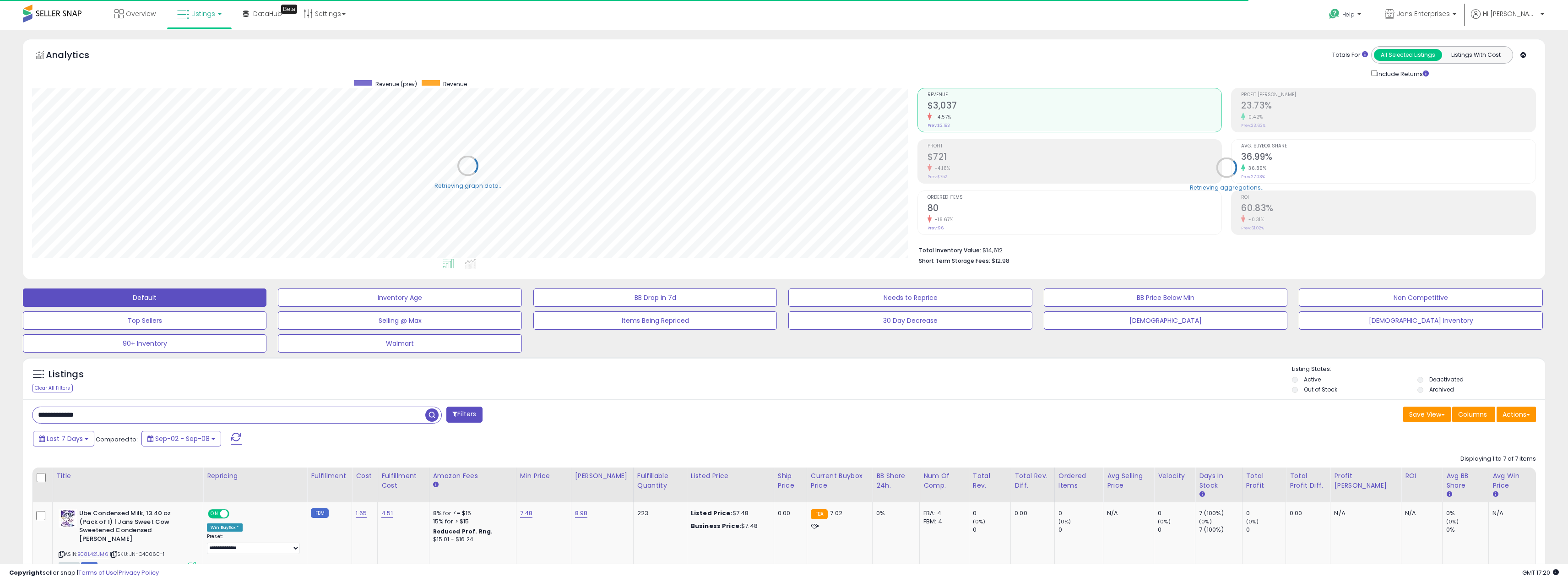
scroll to position [457610, 456883]
click at [245, 414] on input "**********" at bounding box center [229, 415] width 393 height 16
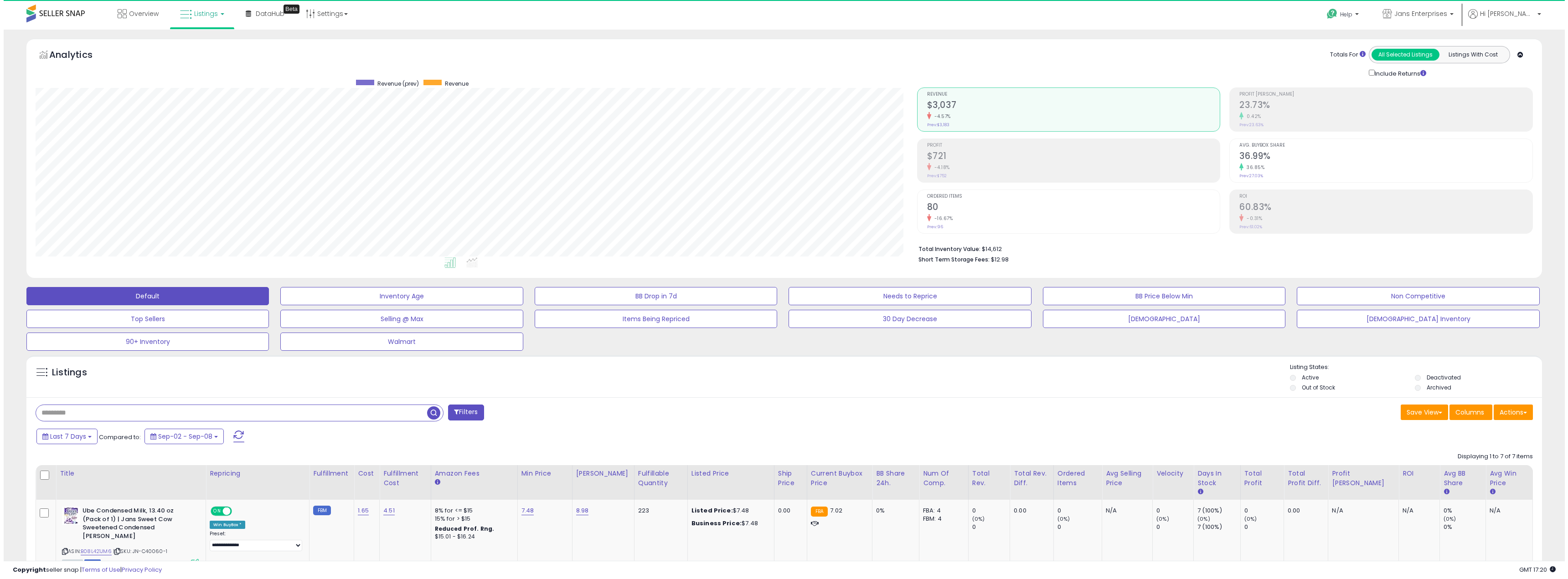
scroll to position [187, 881]
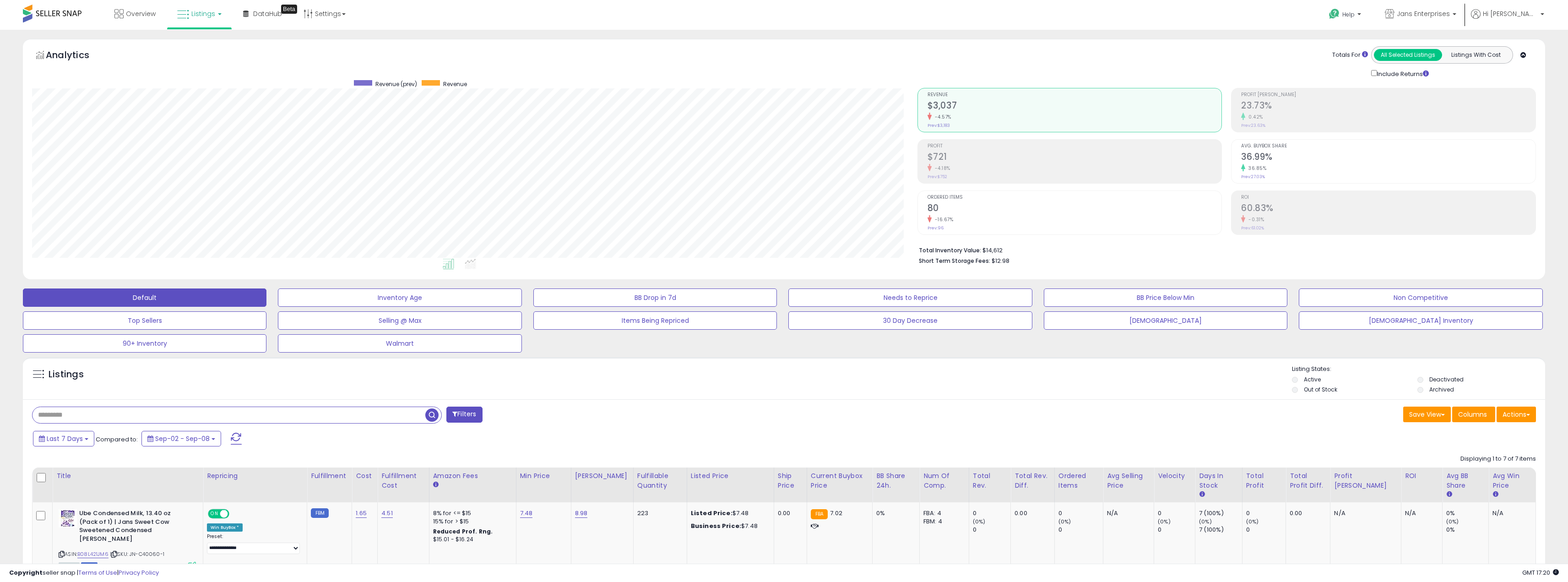
drag, startPoint x: 607, startPoint y: 398, endPoint x: 602, endPoint y: 409, distance: 12.1
click at [608, 398] on div "Listings Active" at bounding box center [784, 378] width 1522 height 42
click at [430, 411] on span "button" at bounding box center [432, 415] width 13 height 13
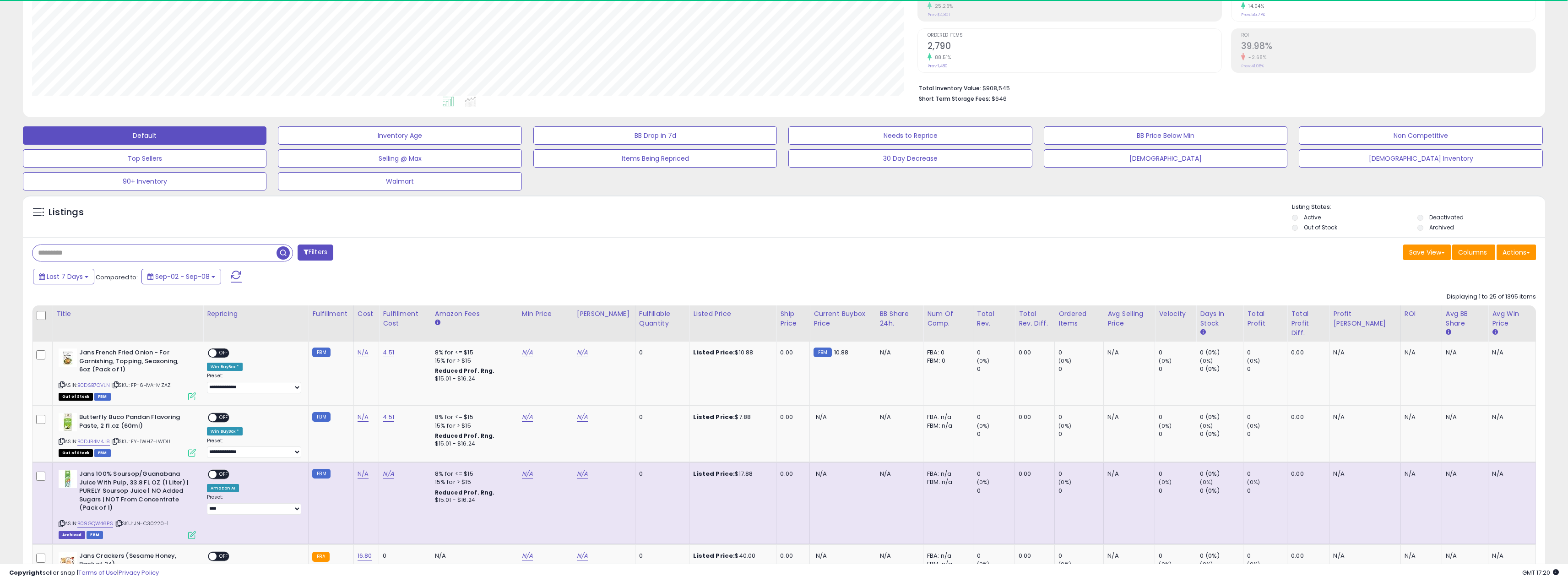
scroll to position [138, 0]
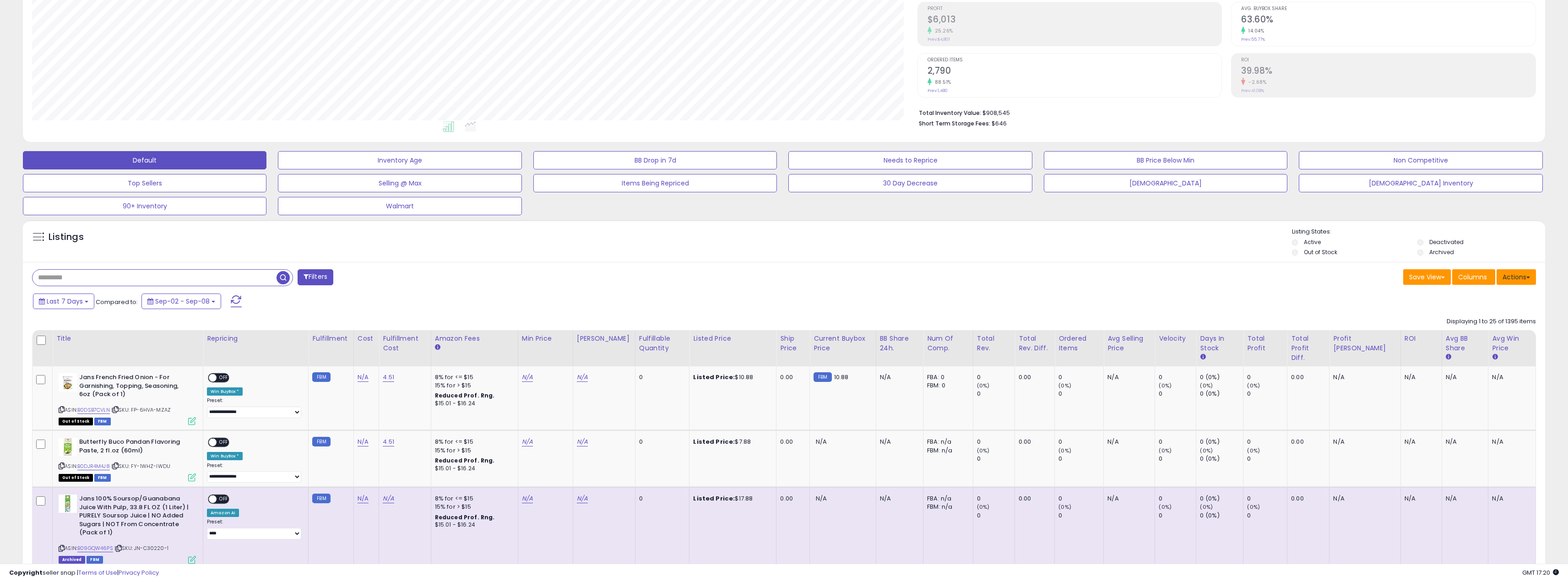
click at [1507, 278] on button "Actions" at bounding box center [1516, 276] width 39 height 15
click at [1482, 347] on link "Export All Columns" at bounding box center [1479, 351] width 100 height 14
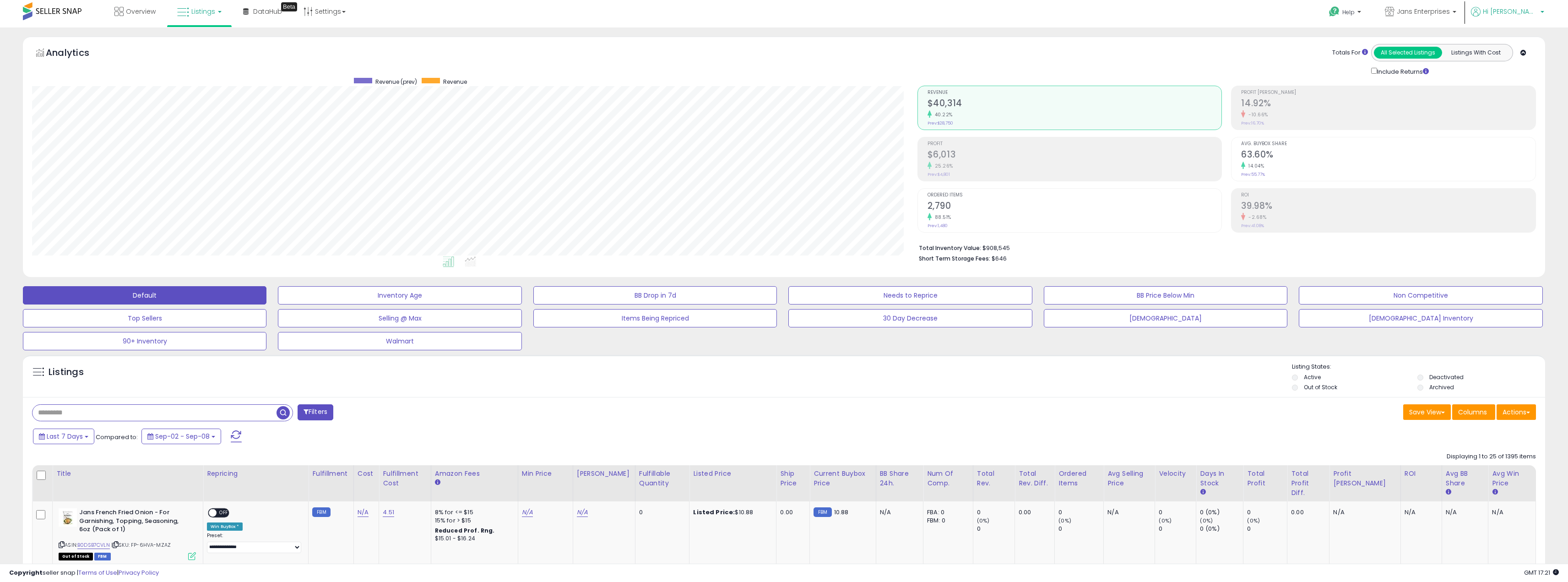
scroll to position [0, 0]
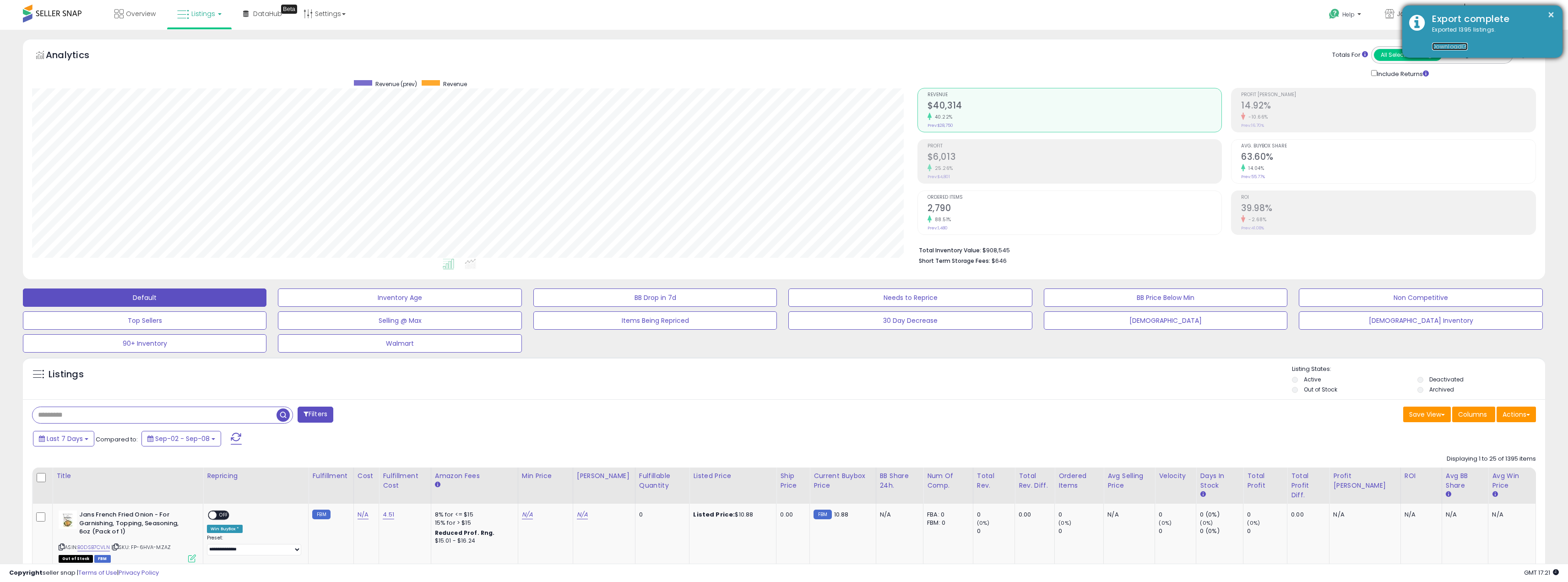
click at [1448, 45] on link "Download" at bounding box center [1449, 46] width 35 height 8
